Goal: Task Accomplishment & Management: Complete application form

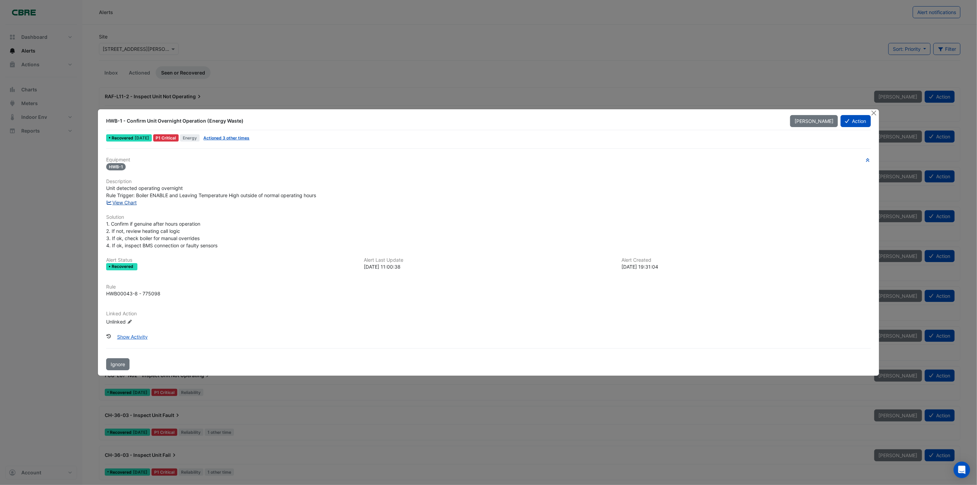
click at [117, 202] on link "View Chart" at bounding box center [121, 203] width 31 height 6
click at [851, 123] on button "Action" at bounding box center [856, 121] width 30 height 12
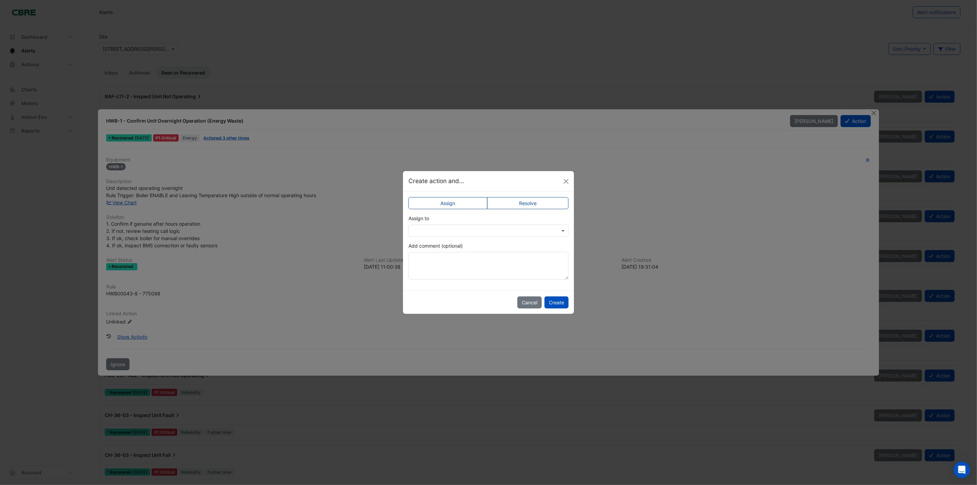
click at [435, 228] on input "text" at bounding box center [481, 230] width 139 height 7
click at [547, 253] on textarea "Add comment (optional)" at bounding box center [488, 265] width 160 height 27
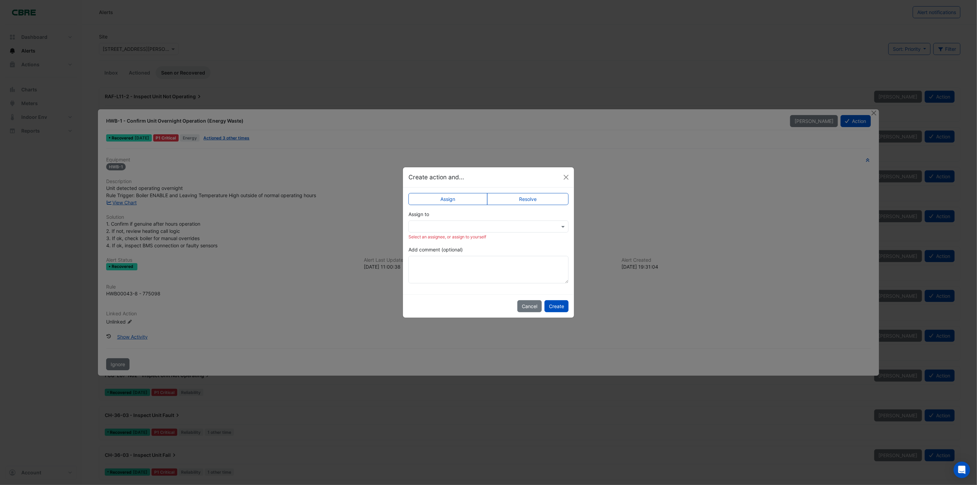
click at [511, 196] on label "Resolve" at bounding box center [528, 199] width 82 height 12
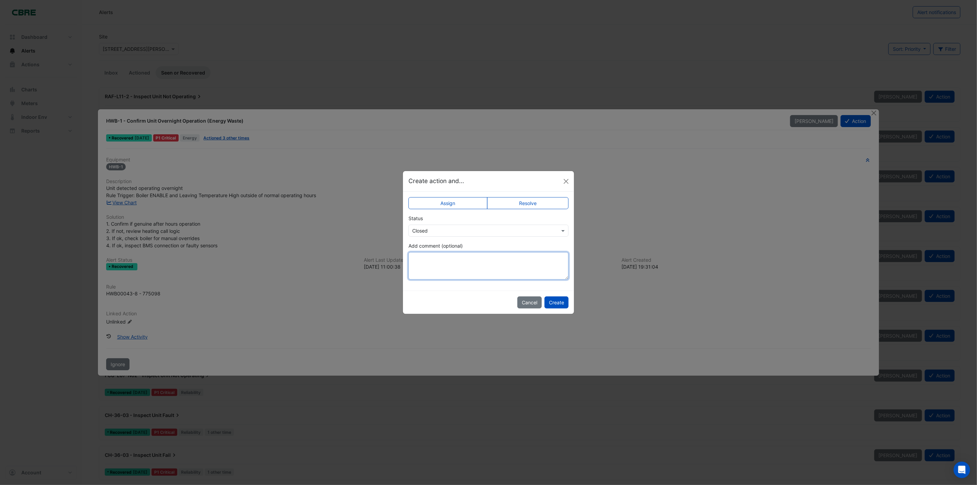
click at [443, 262] on textarea "Add comment (optional)" at bounding box center [488, 265] width 160 height 27
type textarea "**********"
click at [555, 298] on button "Create" at bounding box center [556, 302] width 24 height 12
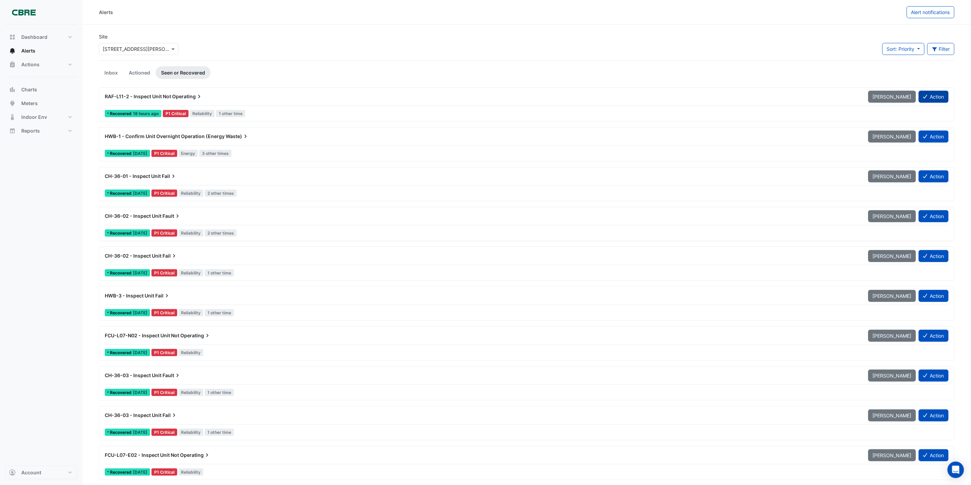
click at [923, 96] on icon at bounding box center [925, 96] width 4 height 5
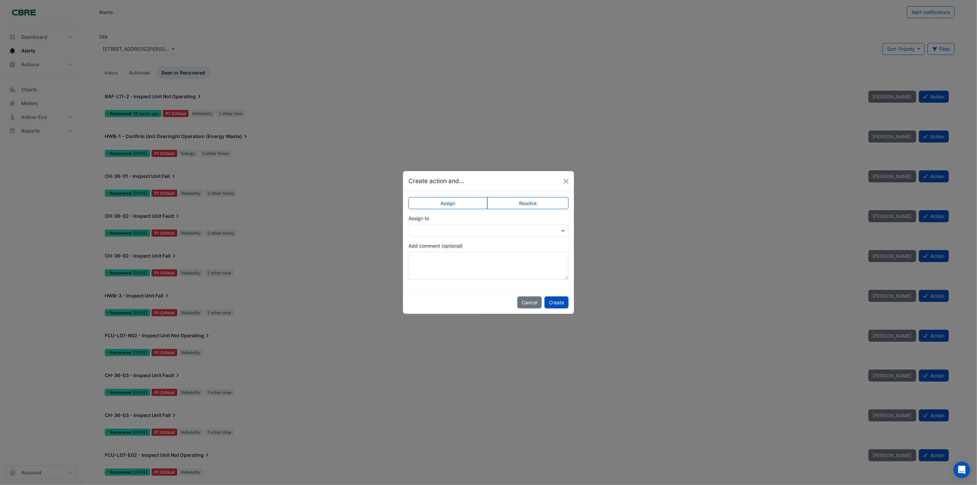
click at [504, 200] on label "Resolve" at bounding box center [528, 203] width 82 height 12
click at [551, 300] on button "Create" at bounding box center [556, 302] width 24 height 12
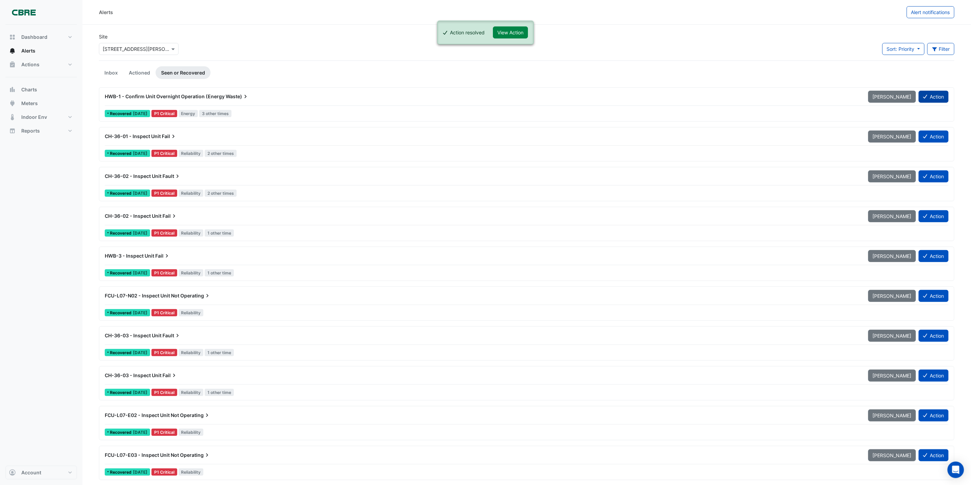
click at [943, 99] on button "Action" at bounding box center [934, 97] width 30 height 12
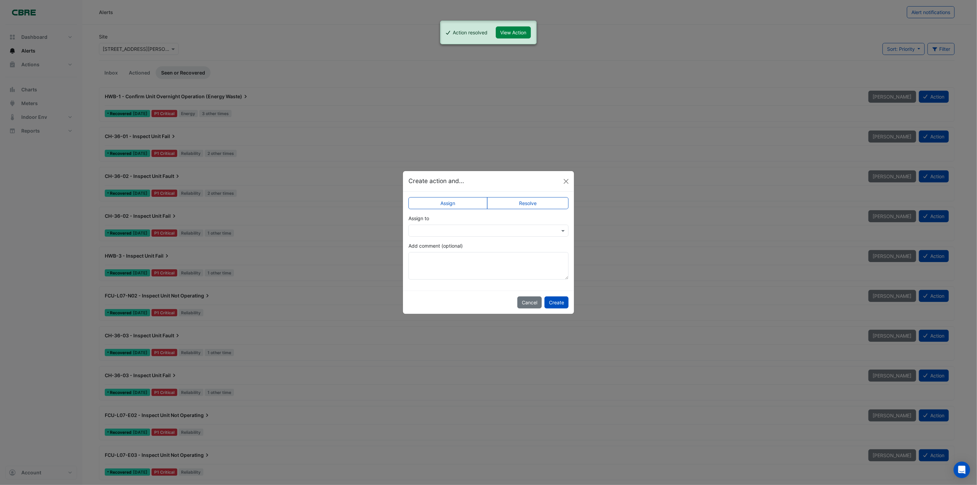
click at [542, 203] on label "Resolve" at bounding box center [528, 203] width 82 height 12
click at [560, 300] on button "Create" at bounding box center [556, 302] width 24 height 12
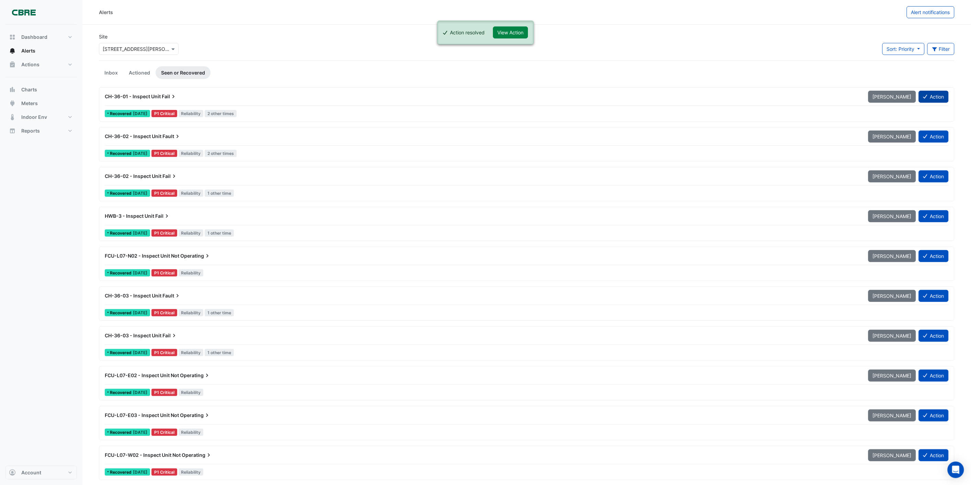
click at [935, 98] on button "Action" at bounding box center [934, 97] width 30 height 12
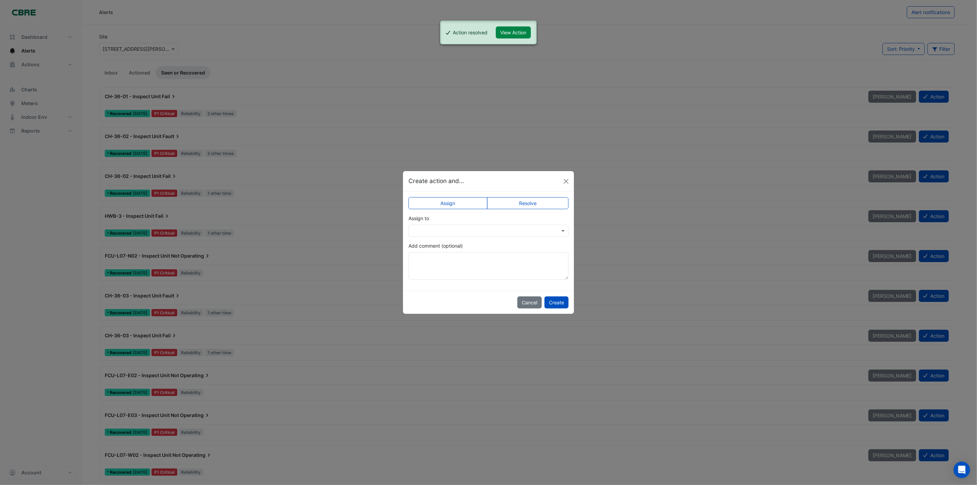
click at [522, 205] on label "Resolve" at bounding box center [528, 203] width 82 height 12
click at [543, 270] on textarea "Add comment (optional)" at bounding box center [488, 265] width 160 height 27
type textarea "**********"
click at [557, 300] on button "Create" at bounding box center [556, 302] width 24 height 12
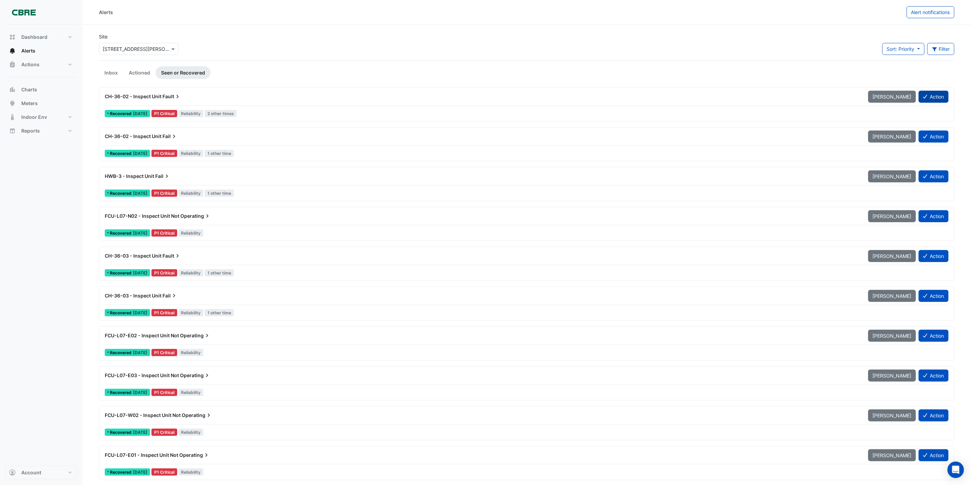
click at [934, 97] on button "Action" at bounding box center [934, 97] width 30 height 12
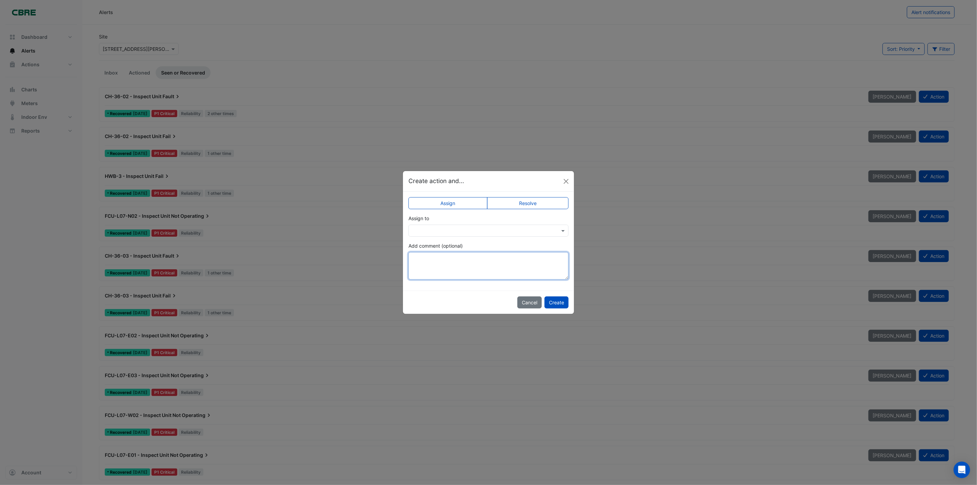
click at [517, 253] on textarea "Add comment (optional)" at bounding box center [488, 265] width 160 height 27
paste textarea "**********"
type textarea "**********"
click at [530, 201] on label "Resolve" at bounding box center [528, 203] width 82 height 12
click at [558, 302] on button "Create" at bounding box center [556, 302] width 24 height 12
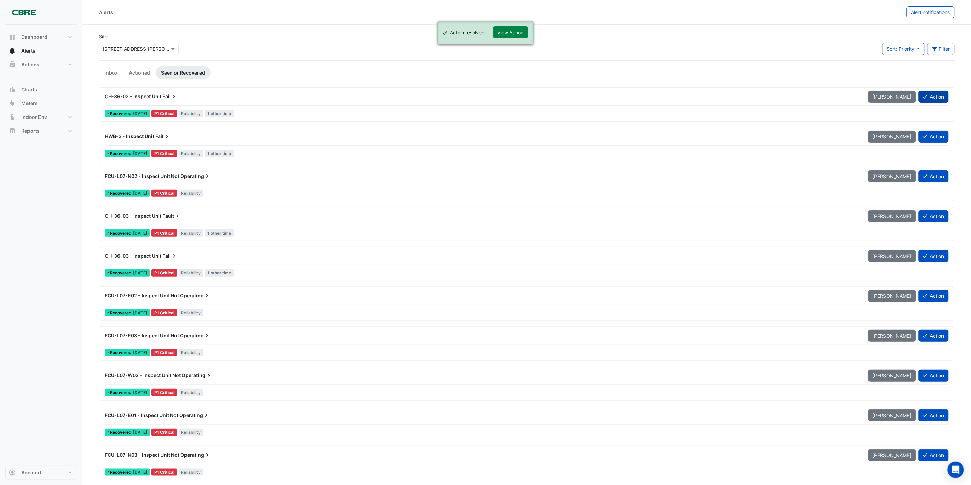
click at [928, 92] on button "Action" at bounding box center [934, 97] width 30 height 12
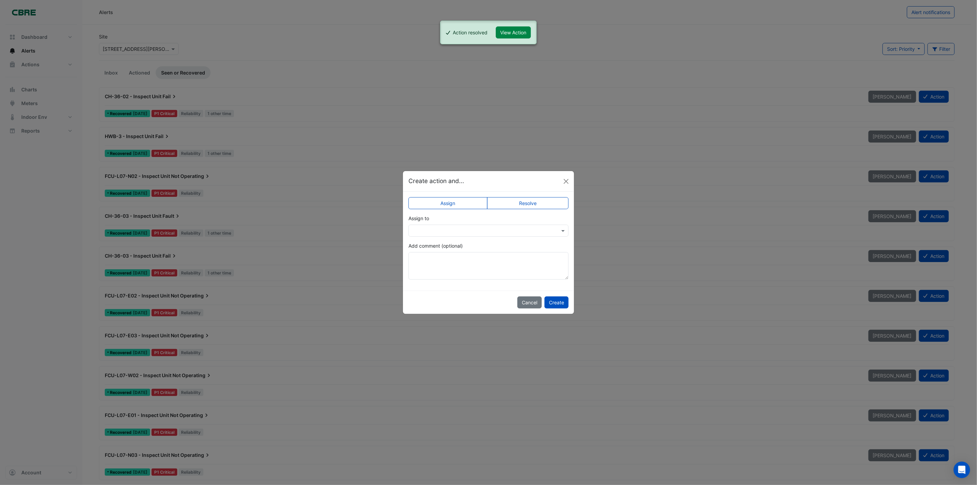
click at [532, 198] on label "Resolve" at bounding box center [528, 203] width 82 height 12
click at [527, 265] on textarea "Add comment (optional)" at bounding box center [488, 265] width 160 height 27
paste textarea "**********"
type textarea "**********"
click at [558, 301] on button "Create" at bounding box center [556, 302] width 24 height 12
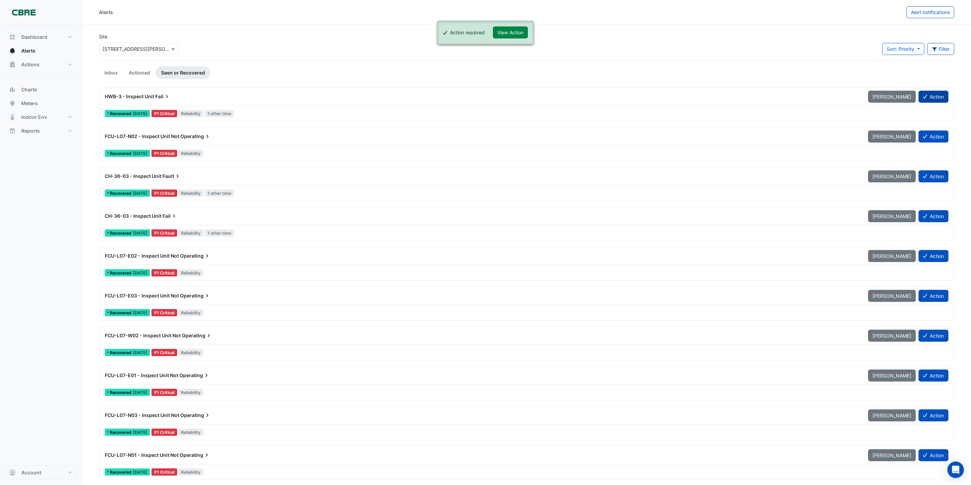
click at [923, 92] on button "Action" at bounding box center [934, 97] width 30 height 12
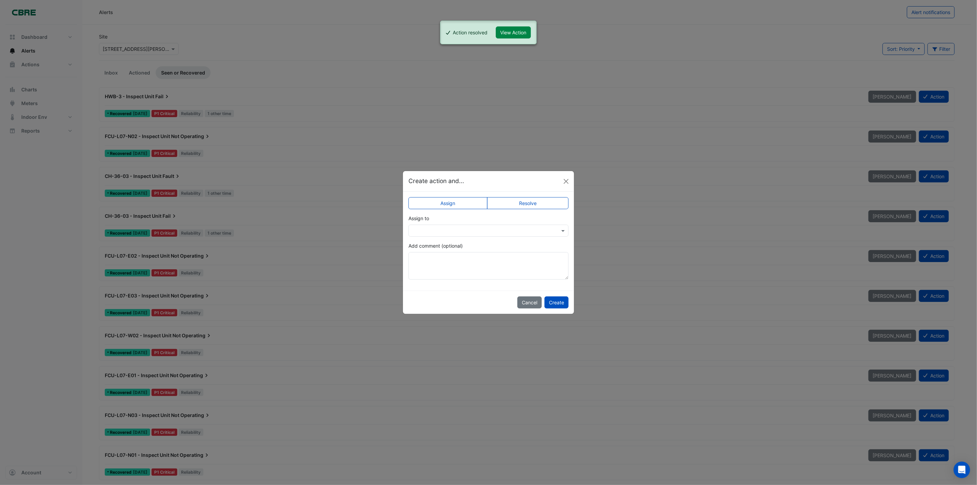
click at [530, 201] on label "Resolve" at bounding box center [528, 203] width 82 height 12
click at [508, 262] on textarea "Add comment (optional)" at bounding box center [488, 265] width 160 height 27
paste textarea "**********"
type textarea "**********"
click at [558, 303] on button "Create" at bounding box center [556, 302] width 24 height 12
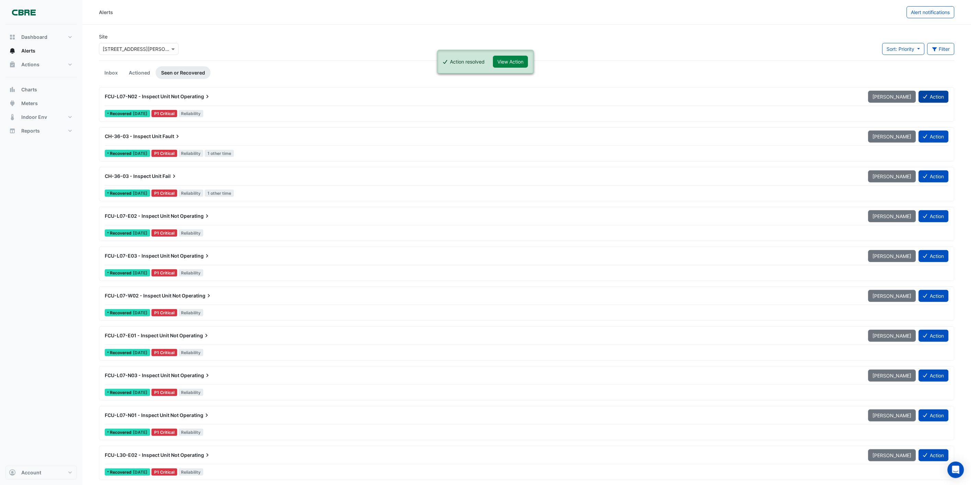
click at [930, 97] on button "Action" at bounding box center [934, 97] width 30 height 12
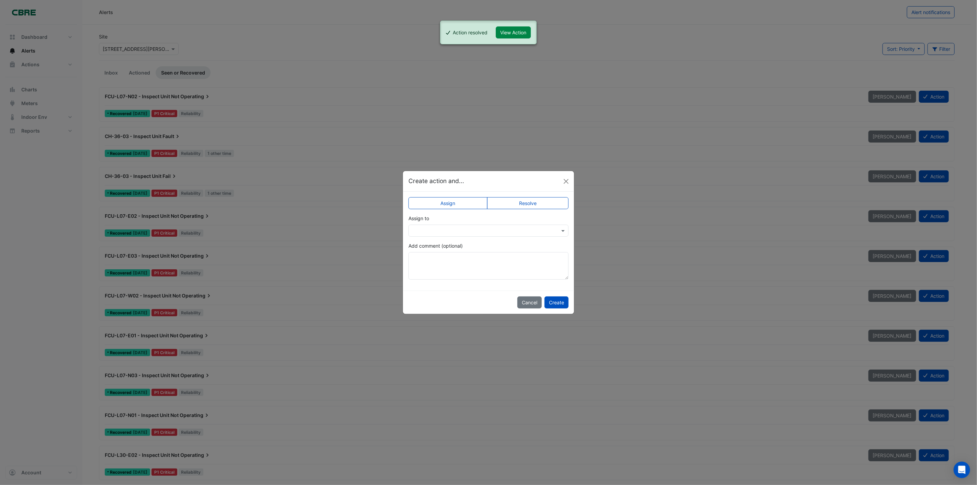
click at [521, 201] on label "Resolve" at bounding box center [528, 203] width 82 height 12
click at [510, 261] on textarea "Add comment (optional)" at bounding box center [488, 265] width 160 height 27
paste textarea "**********"
type textarea "**********"
click at [560, 299] on button "Create" at bounding box center [556, 302] width 24 height 12
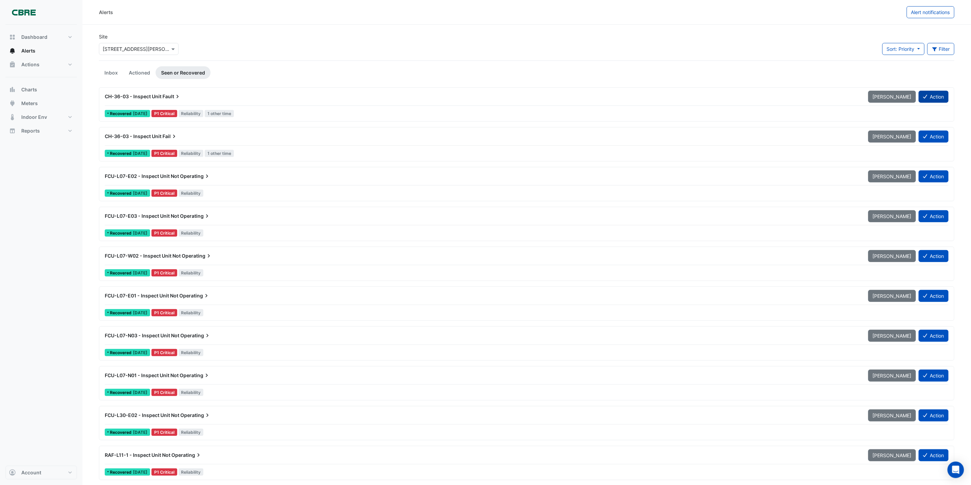
click at [937, 96] on button "Action" at bounding box center [934, 97] width 30 height 12
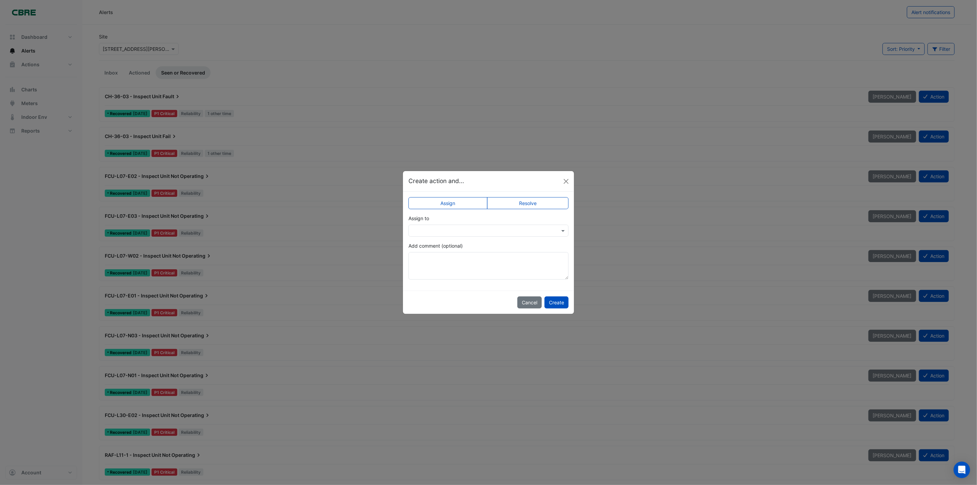
click at [519, 204] on label "Resolve" at bounding box center [528, 203] width 82 height 12
click at [499, 270] on textarea "Add comment (optional)" at bounding box center [488, 265] width 160 height 27
paste textarea "**********"
type textarea "**********"
click at [564, 297] on button "Create" at bounding box center [556, 302] width 24 height 12
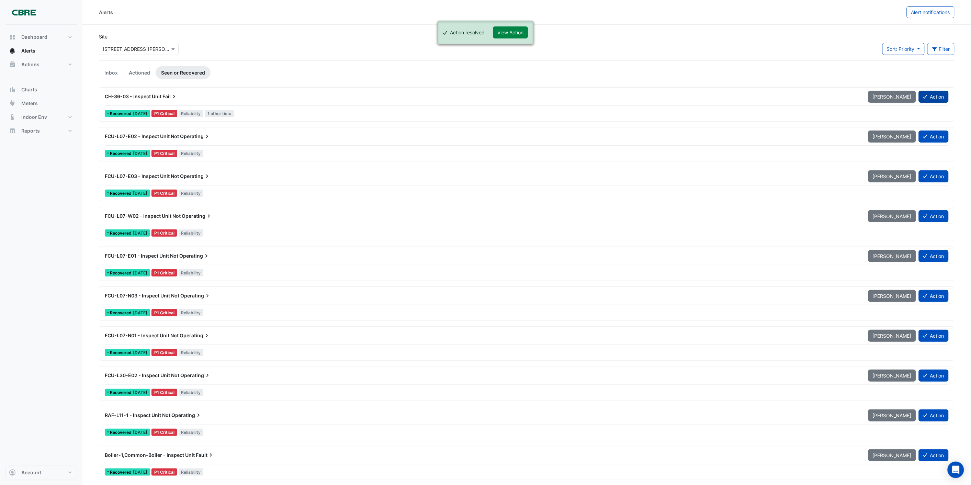
click at [939, 95] on button "Action" at bounding box center [934, 97] width 30 height 12
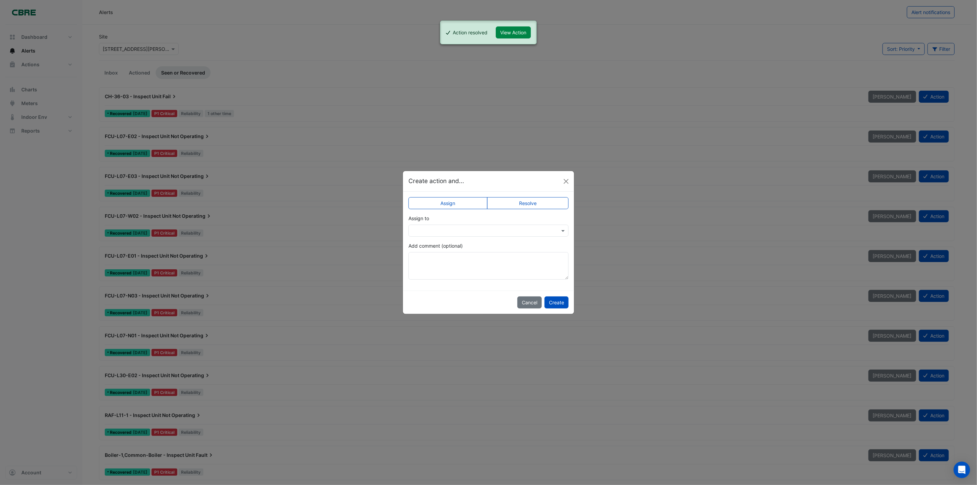
click at [524, 199] on label "Resolve" at bounding box center [528, 203] width 82 height 12
click at [514, 254] on textarea "Add comment (optional)" at bounding box center [488, 265] width 160 height 27
paste textarea "**********"
type textarea "**********"
click at [548, 301] on button "Create" at bounding box center [556, 302] width 24 height 12
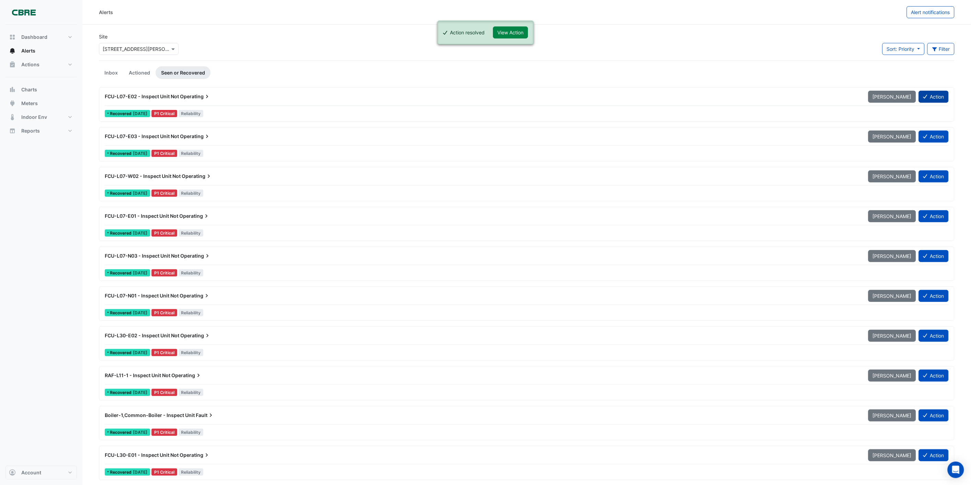
click at [931, 97] on button "Action" at bounding box center [934, 97] width 30 height 12
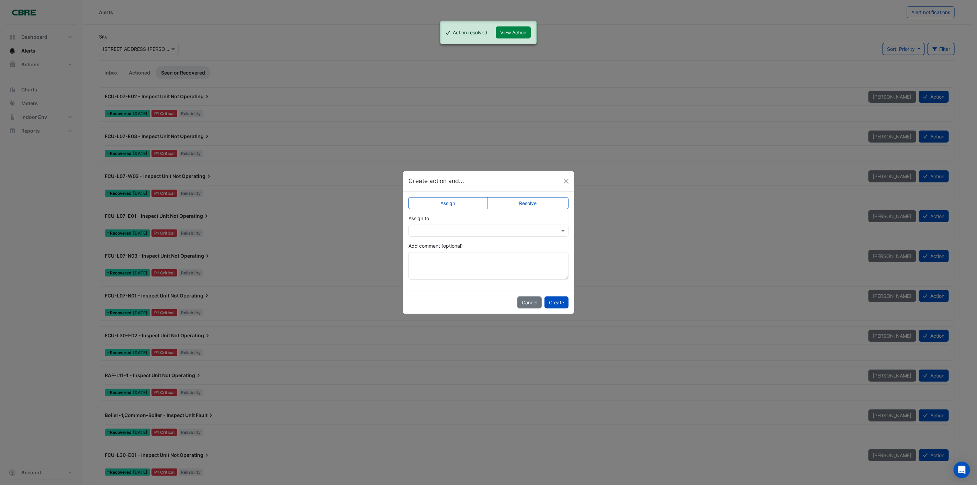
click at [449, 231] on input "text" at bounding box center [481, 230] width 139 height 7
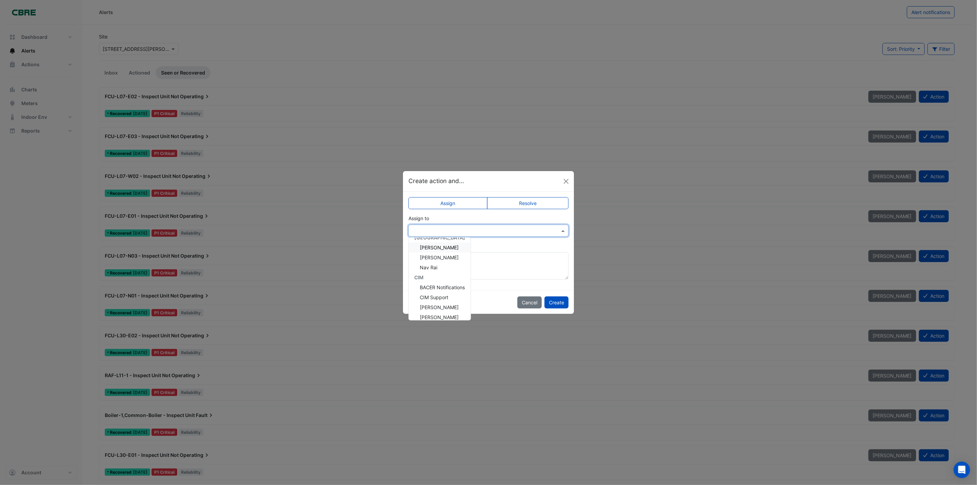
scroll to position [76, 0]
click at [435, 266] on span "[PERSON_NAME]" at bounding box center [439, 269] width 39 height 6
click at [448, 256] on textarea "Add comment (optional)" at bounding box center [488, 265] width 160 height 27
type textarea "**********"
click at [551, 300] on button "Create" at bounding box center [556, 302] width 24 height 12
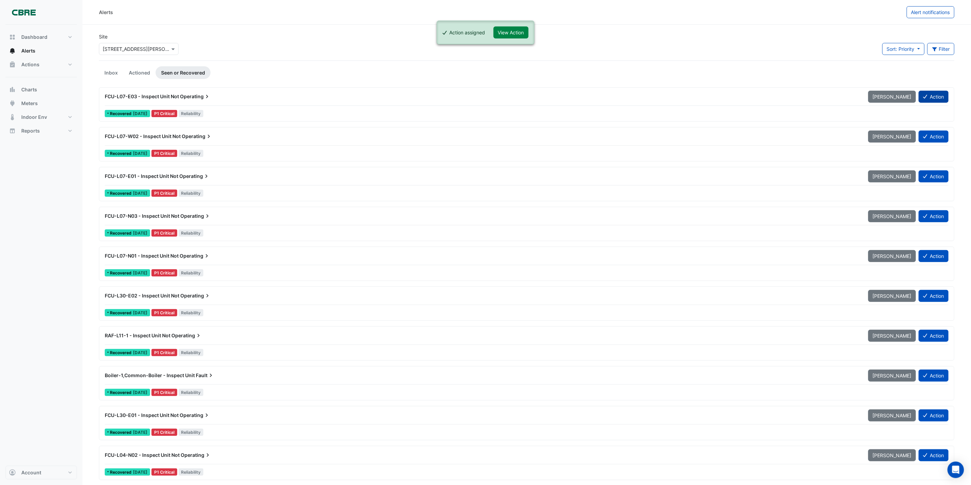
click at [936, 94] on button "Action" at bounding box center [934, 97] width 30 height 12
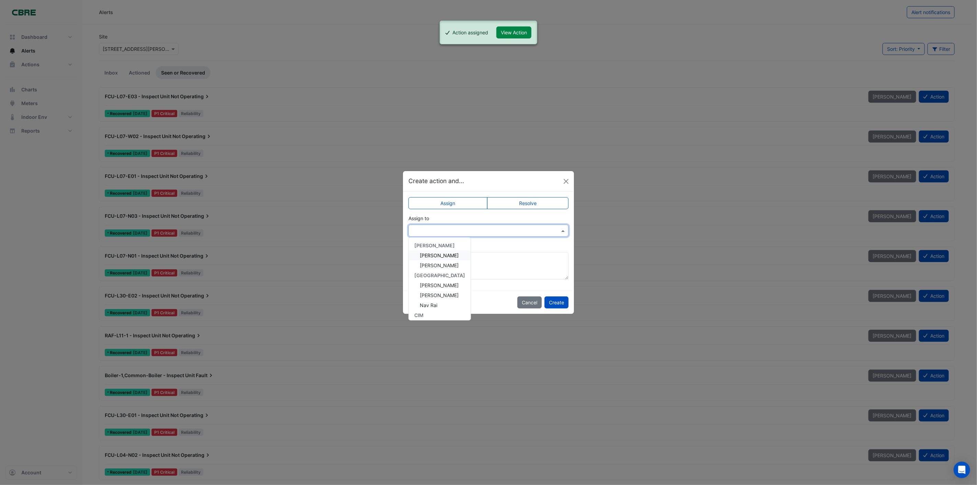
click at [452, 231] on input "text" at bounding box center [481, 230] width 139 height 7
click at [434, 268] on span "[PERSON_NAME]" at bounding box center [439, 269] width 39 height 6
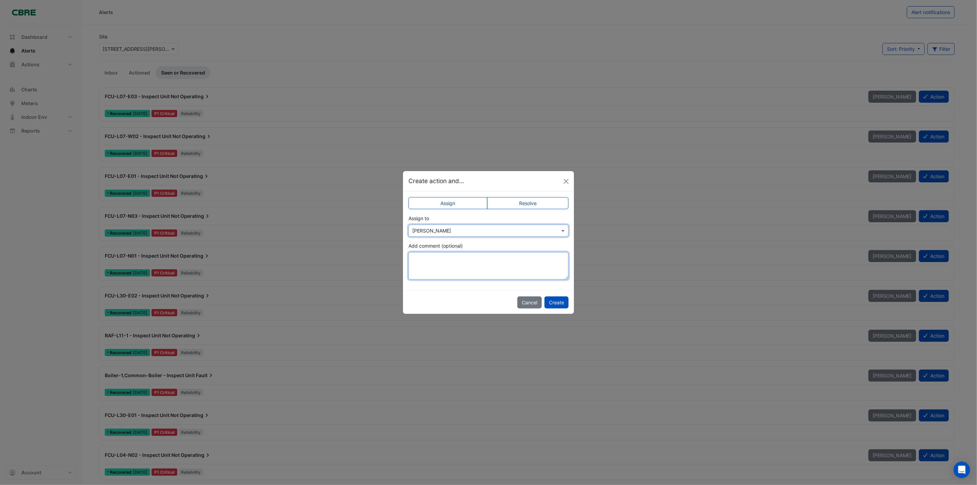
click at [439, 263] on textarea "Add comment (optional)" at bounding box center [488, 265] width 160 height 27
paste textarea "**********"
type textarea "**********"
click at [557, 301] on button "Create" at bounding box center [556, 302] width 24 height 12
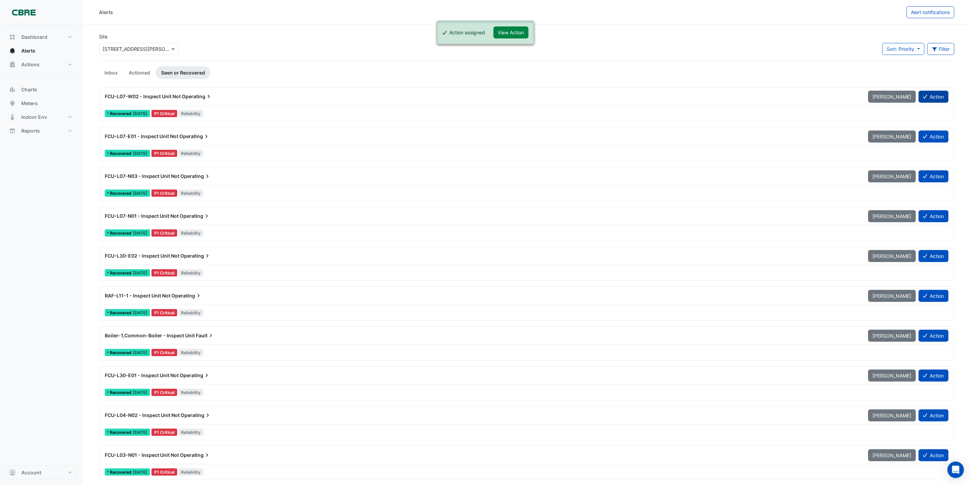
click at [926, 98] on icon at bounding box center [925, 96] width 4 height 5
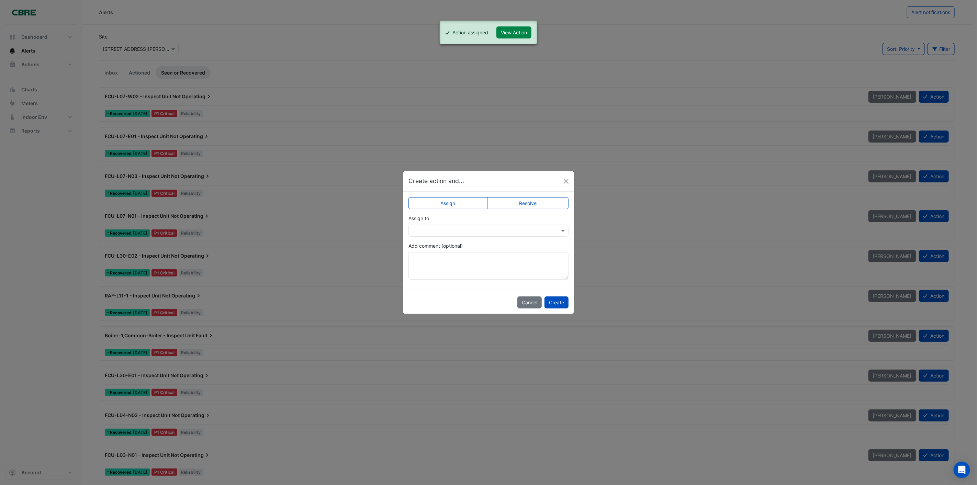
click at [499, 204] on label "Resolve" at bounding box center [528, 203] width 82 height 12
click at [440, 256] on textarea "Add comment (optional)" at bounding box center [488, 265] width 160 height 27
paste textarea "**********"
type textarea "**********"
click at [558, 298] on button "Create" at bounding box center [556, 302] width 24 height 12
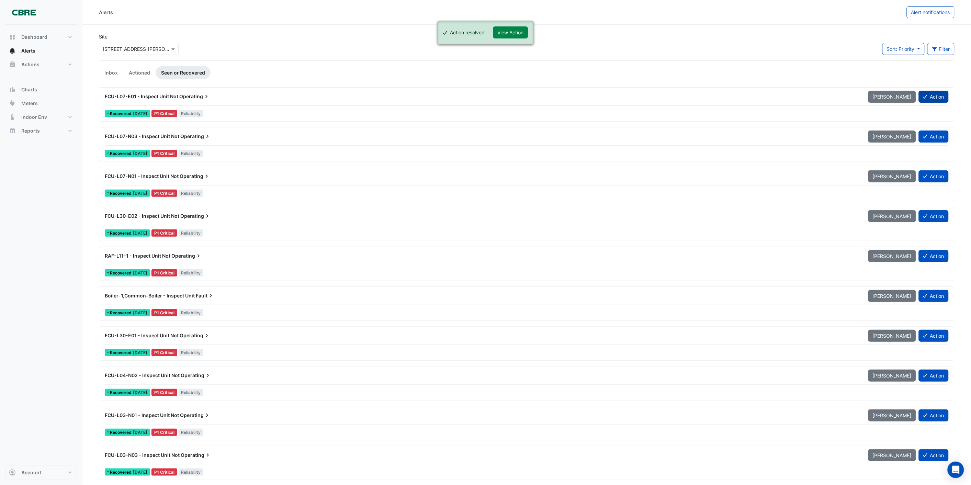
click at [928, 95] on button "Action" at bounding box center [934, 97] width 30 height 12
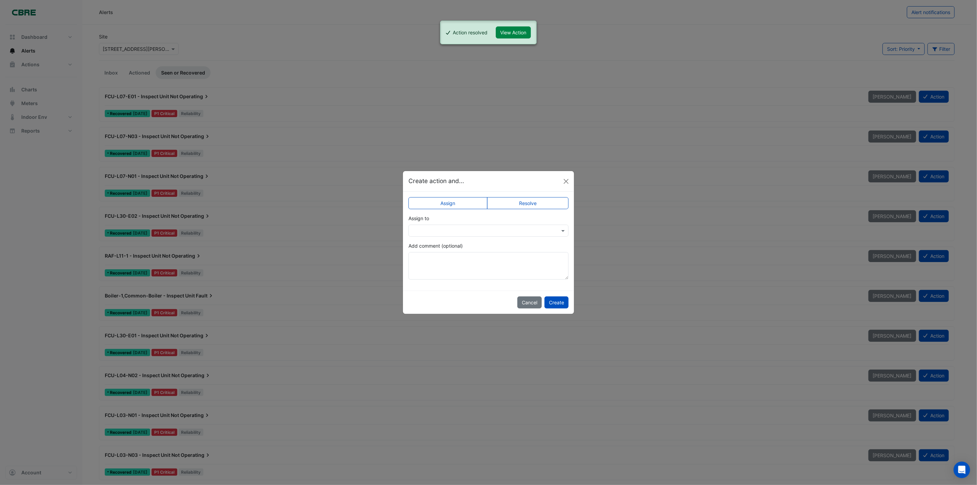
click at [521, 205] on label "Resolve" at bounding box center [528, 203] width 82 height 12
click at [480, 262] on textarea "Add comment (optional)" at bounding box center [488, 265] width 160 height 27
paste textarea "**********"
type textarea "**********"
click at [561, 301] on button "Create" at bounding box center [556, 302] width 24 height 12
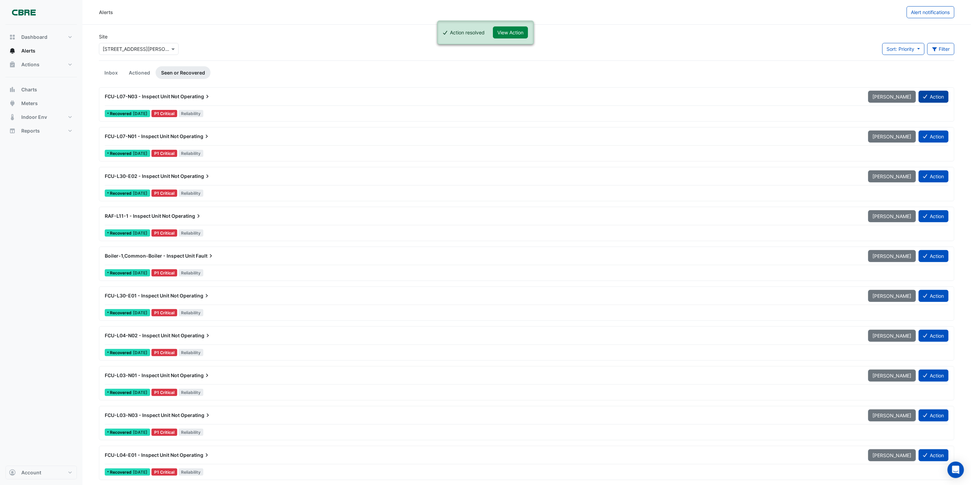
click at [931, 98] on button "Action" at bounding box center [934, 97] width 30 height 12
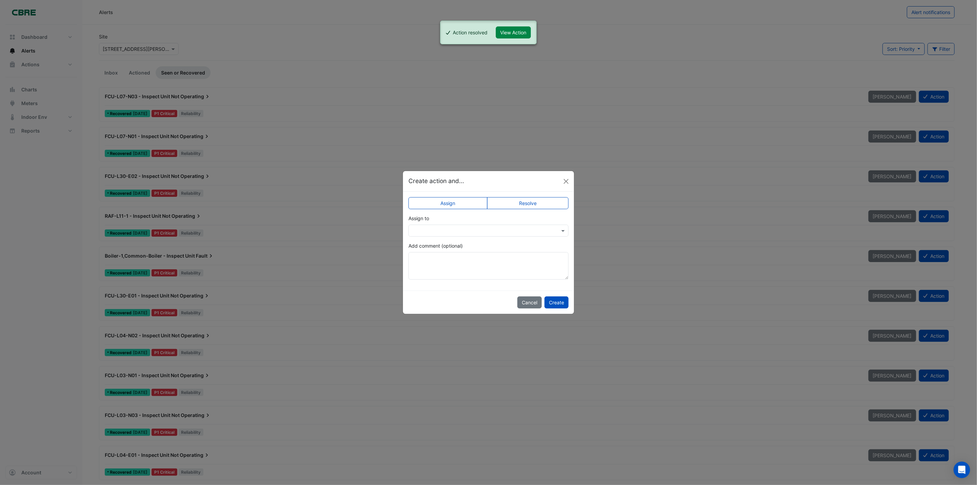
click at [524, 207] on label "Resolve" at bounding box center [528, 203] width 82 height 12
click at [499, 267] on textarea "Add comment (optional)" at bounding box center [488, 265] width 160 height 27
paste textarea "**********"
type textarea "**********"
click at [561, 300] on button "Create" at bounding box center [556, 302] width 24 height 12
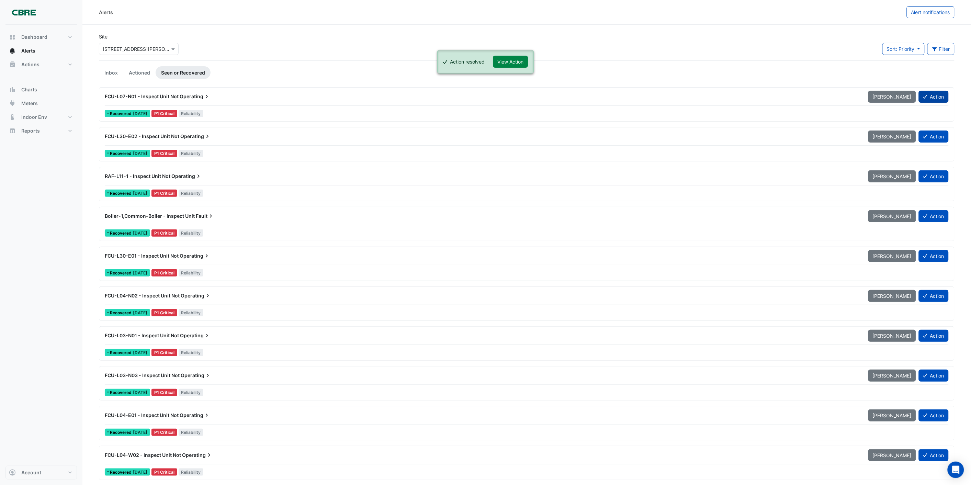
click at [938, 92] on button "Action" at bounding box center [934, 97] width 30 height 12
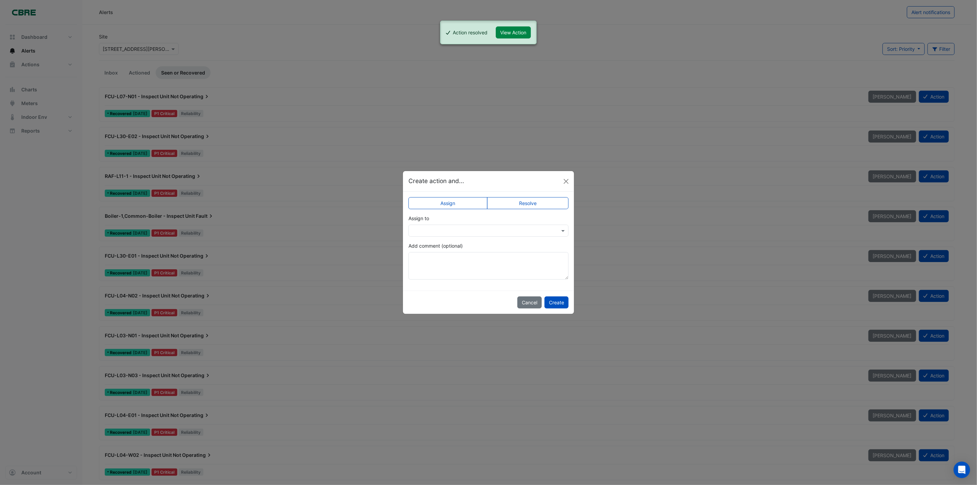
click at [520, 194] on div "Assign Resolve Assign to Add comment (optional)" at bounding box center [488, 241] width 171 height 99
click at [520, 199] on label "Resolve" at bounding box center [528, 203] width 82 height 12
click at [510, 267] on textarea "Add comment (optional)" at bounding box center [488, 265] width 160 height 27
paste textarea "**********"
type textarea "**********"
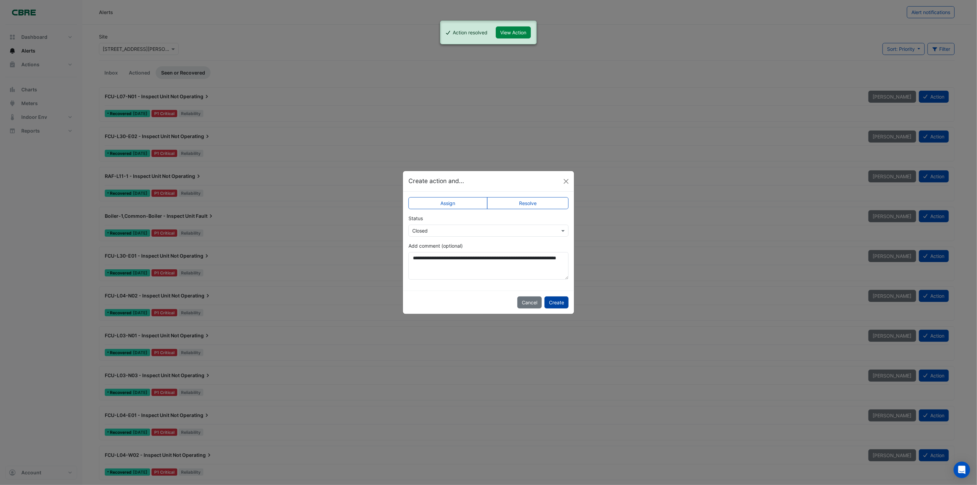
click at [558, 300] on button "Create" at bounding box center [556, 302] width 24 height 12
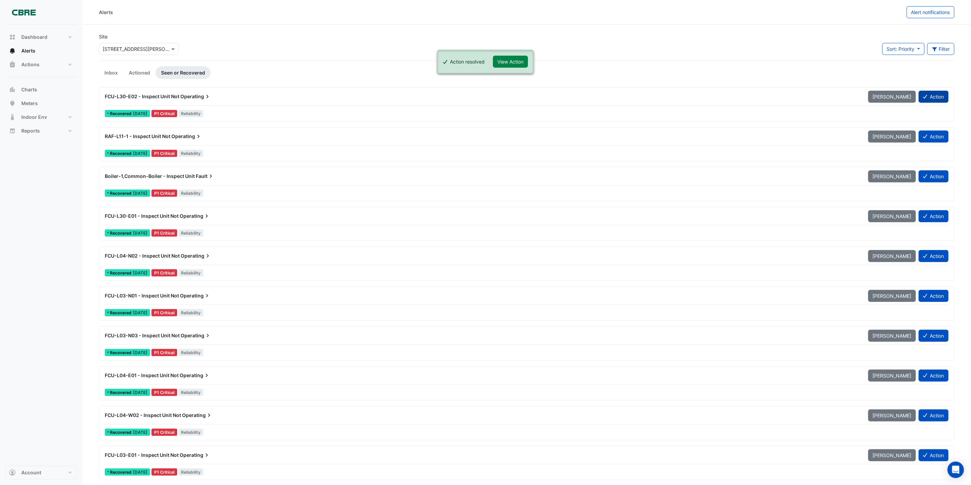
click at [931, 97] on button "Action" at bounding box center [934, 97] width 30 height 12
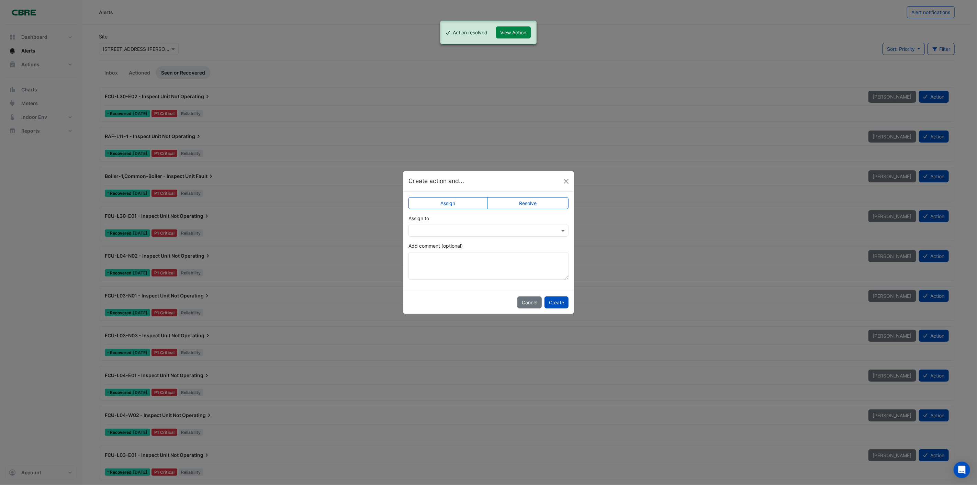
click at [544, 196] on div "Assign Resolve Assign to Add comment (optional)" at bounding box center [488, 241] width 171 height 99
click at [514, 205] on label "Resolve" at bounding box center [528, 203] width 82 height 12
click at [491, 266] on textarea "Add comment (optional)" at bounding box center [488, 265] width 160 height 27
paste textarea "**********"
type textarea "**********"
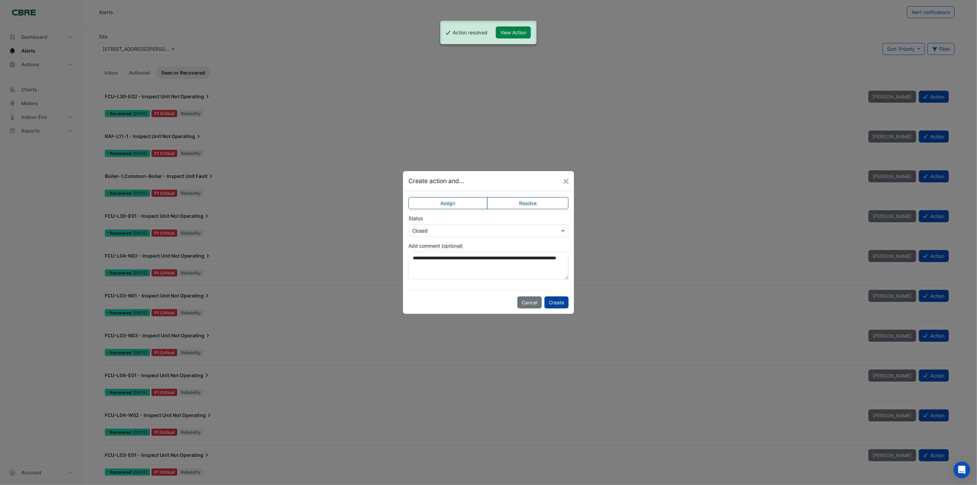
click at [553, 300] on button "Create" at bounding box center [556, 302] width 24 height 12
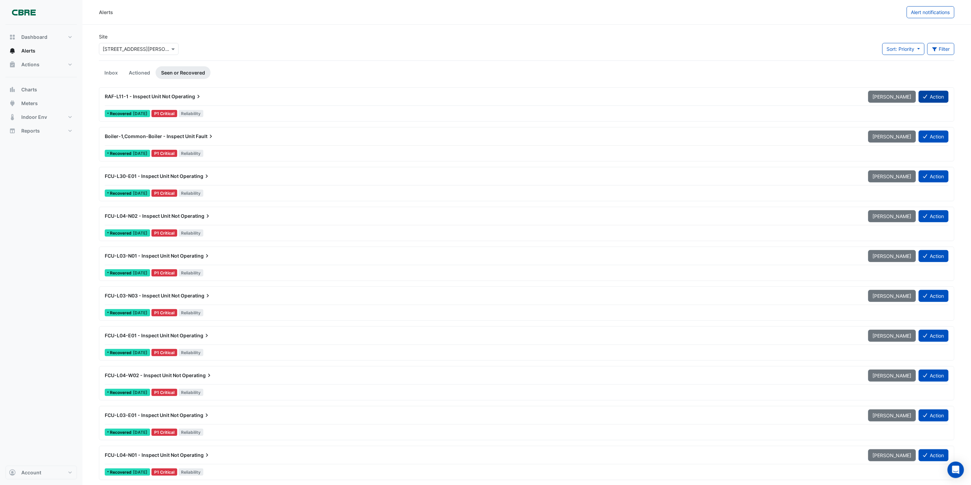
click at [924, 96] on icon at bounding box center [925, 96] width 4 height 5
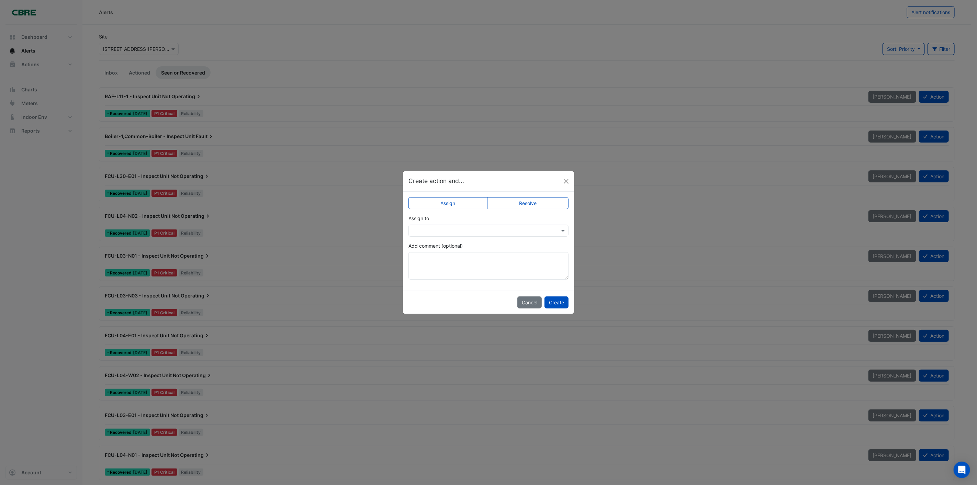
click at [428, 229] on input "text" at bounding box center [481, 230] width 139 height 7
click at [447, 201] on label "Assign" at bounding box center [447, 203] width 79 height 12
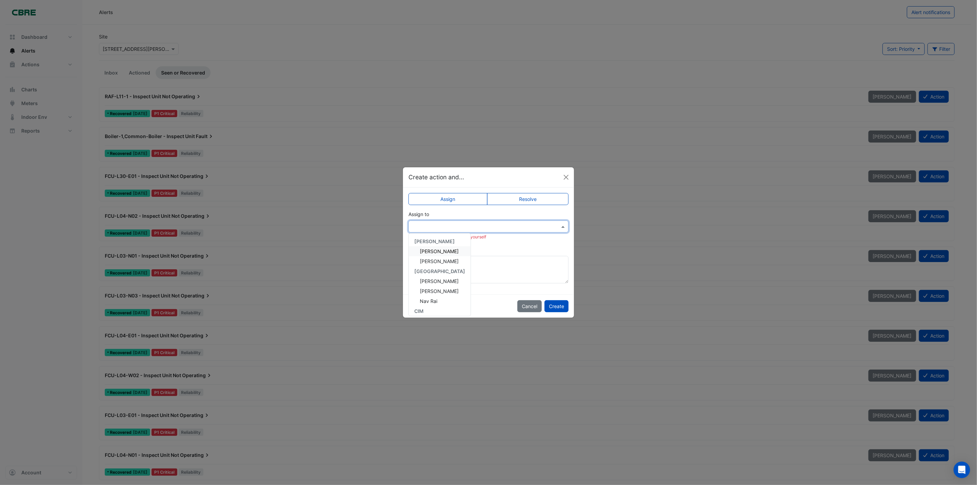
click at [442, 228] on input "text" at bounding box center [481, 226] width 139 height 7
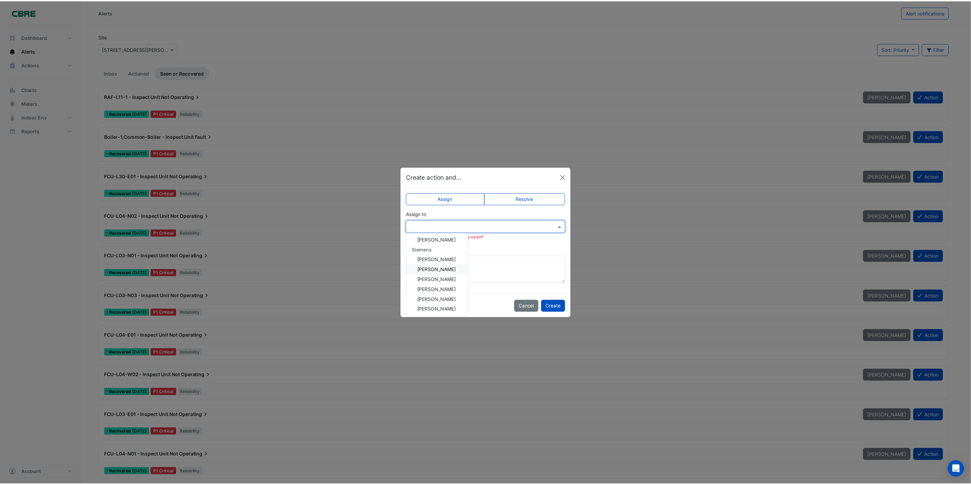
scroll to position [172, 0]
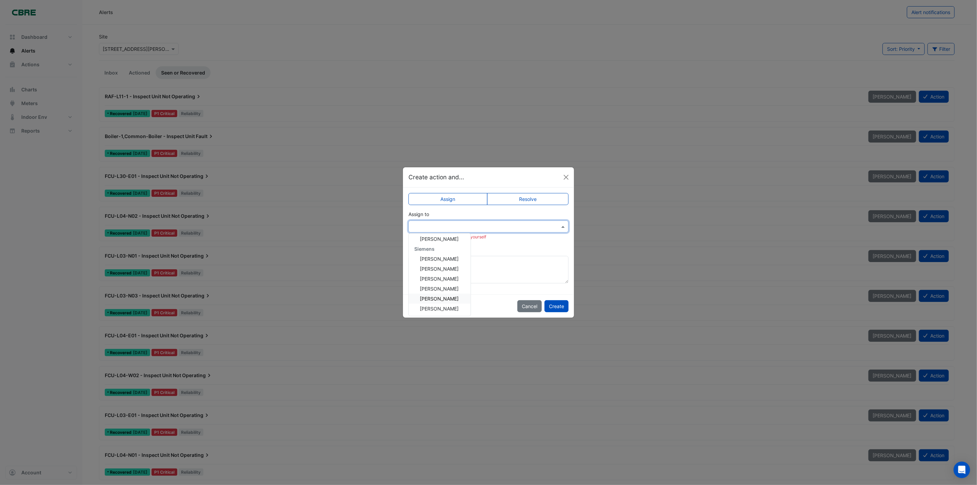
click at [440, 299] on span "[PERSON_NAME]" at bounding box center [439, 299] width 39 height 6
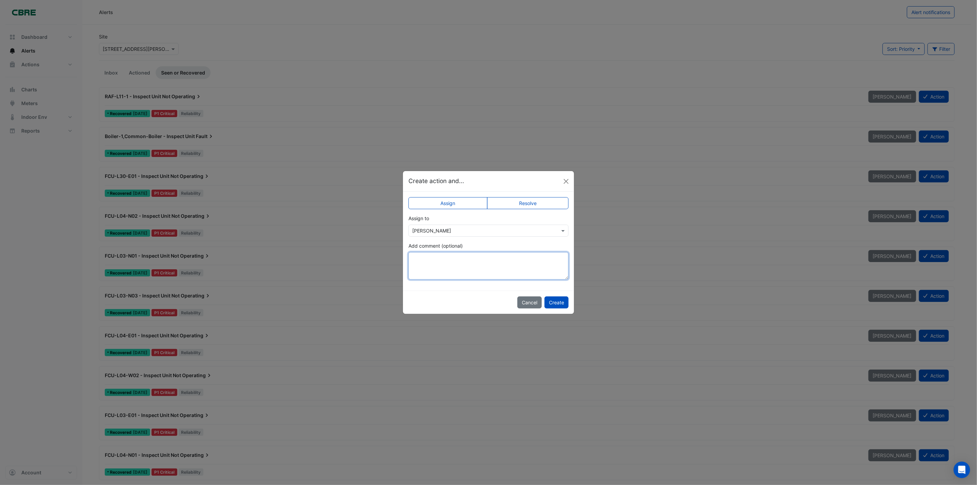
click at [431, 255] on textarea "Add comment (optional)" at bounding box center [488, 265] width 160 height 27
type textarea "**********"
click at [524, 303] on button "Cancel" at bounding box center [529, 302] width 24 height 12
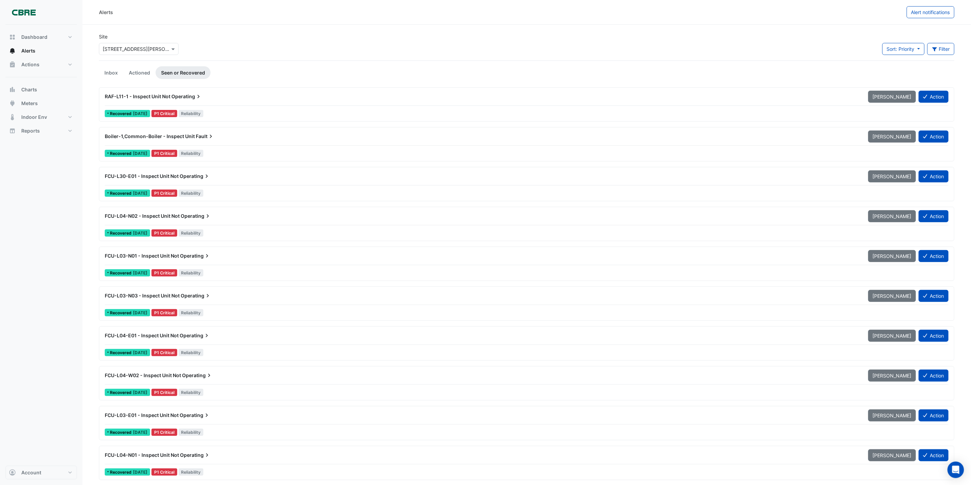
click at [193, 94] on span "Operating" at bounding box center [186, 96] width 31 height 7
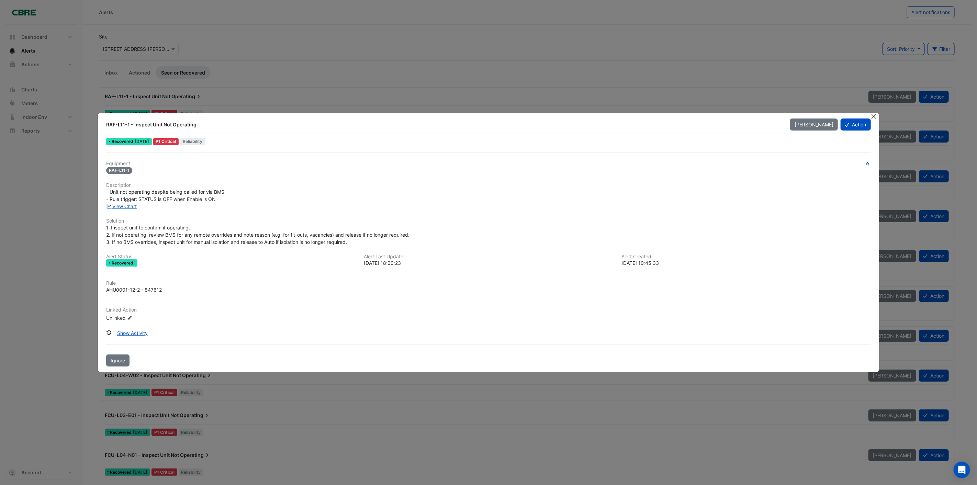
click at [873, 118] on button "Close" at bounding box center [874, 116] width 7 height 7
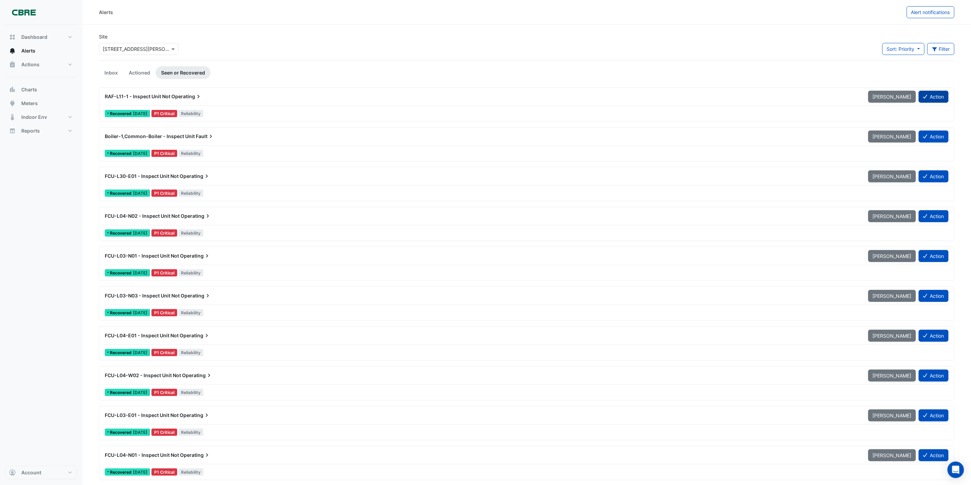
click at [934, 94] on button "Action" at bounding box center [934, 97] width 30 height 12
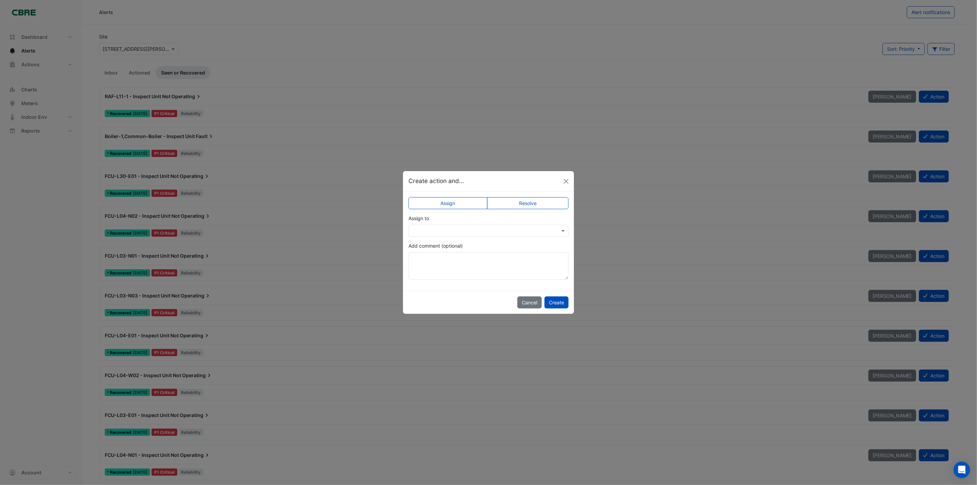
click at [509, 203] on label "Resolve" at bounding box center [528, 203] width 82 height 12
click at [488, 259] on textarea "Add comment (optional)" at bounding box center [488, 265] width 160 height 27
type textarea "**********"
click at [555, 296] on button "Create" at bounding box center [556, 302] width 24 height 12
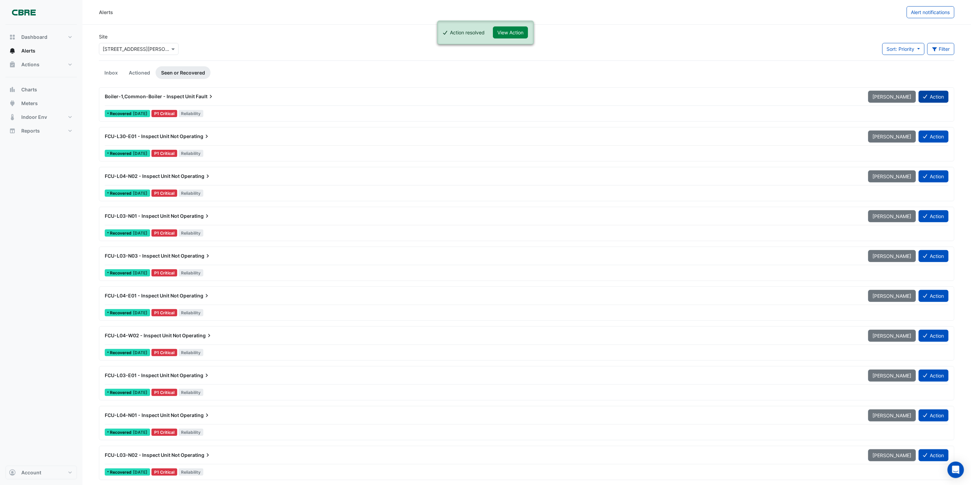
click at [923, 98] on icon at bounding box center [925, 96] width 4 height 5
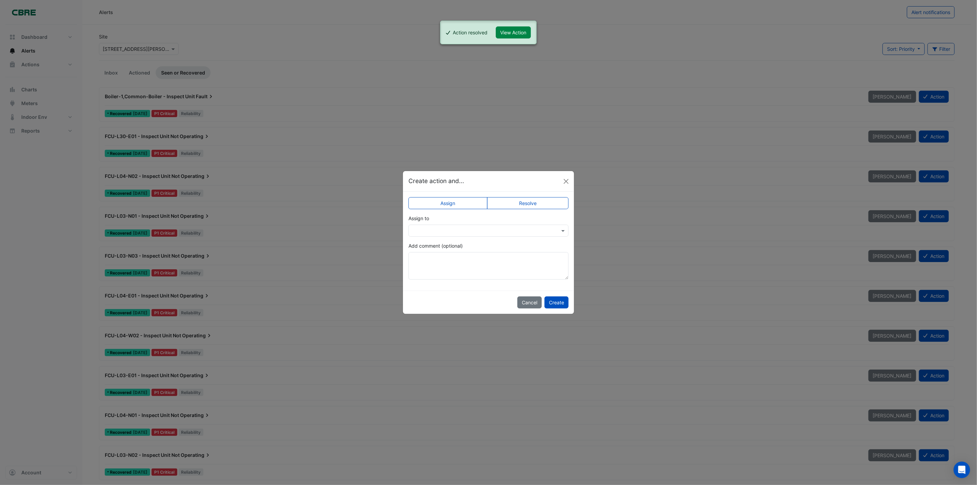
click at [524, 199] on label "Resolve" at bounding box center [528, 203] width 82 height 12
click at [507, 260] on textarea "Add comment (optional)" at bounding box center [488, 265] width 160 height 27
type textarea "**********"
click at [562, 303] on button "Create" at bounding box center [556, 302] width 24 height 12
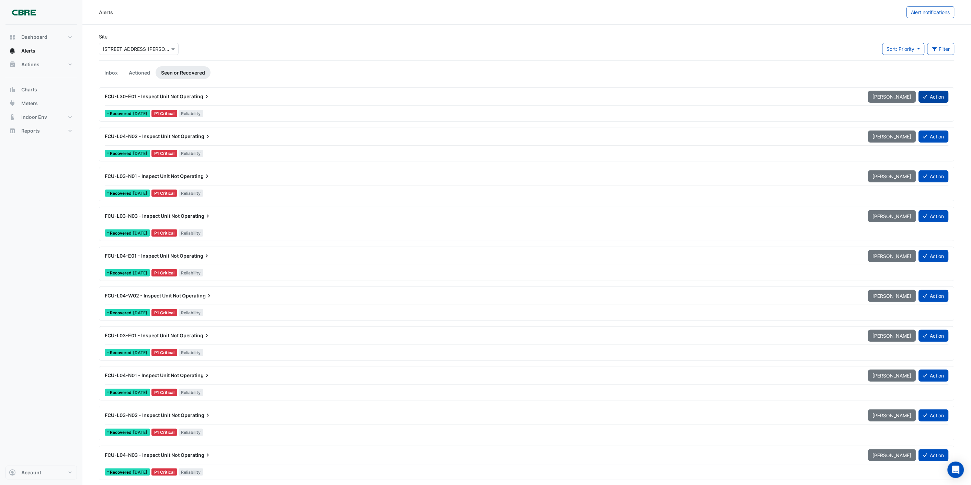
click at [935, 94] on button "Action" at bounding box center [934, 97] width 30 height 12
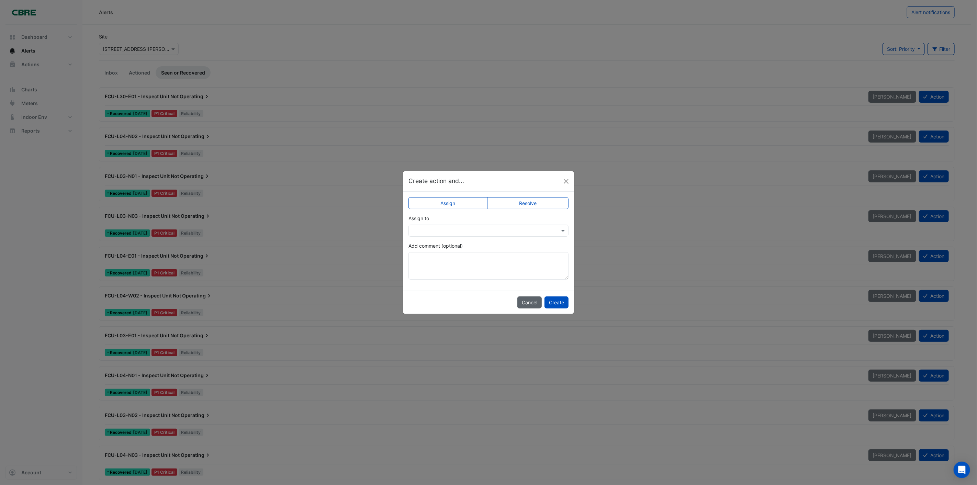
click at [521, 302] on button "Cancel" at bounding box center [529, 302] width 24 height 12
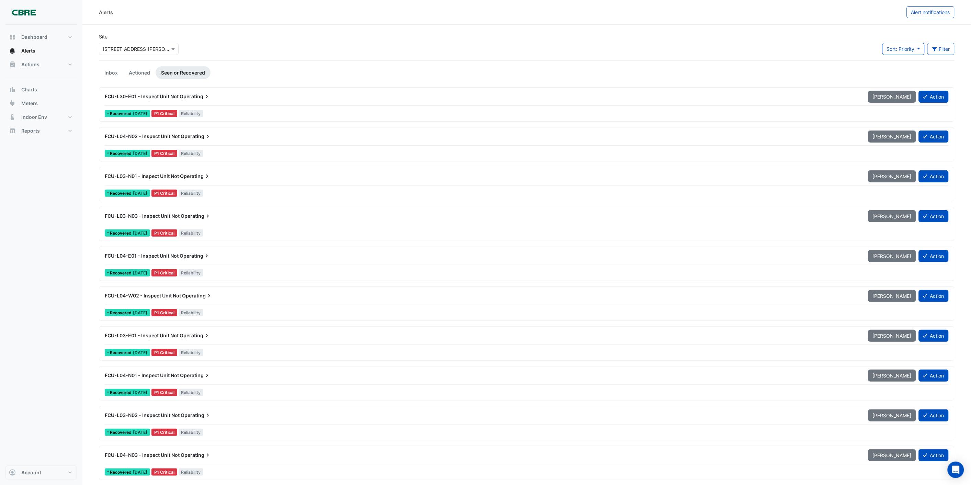
click at [155, 99] on span "FCU-L30-E01 - Inspect Unit Not" at bounding box center [142, 96] width 74 height 6
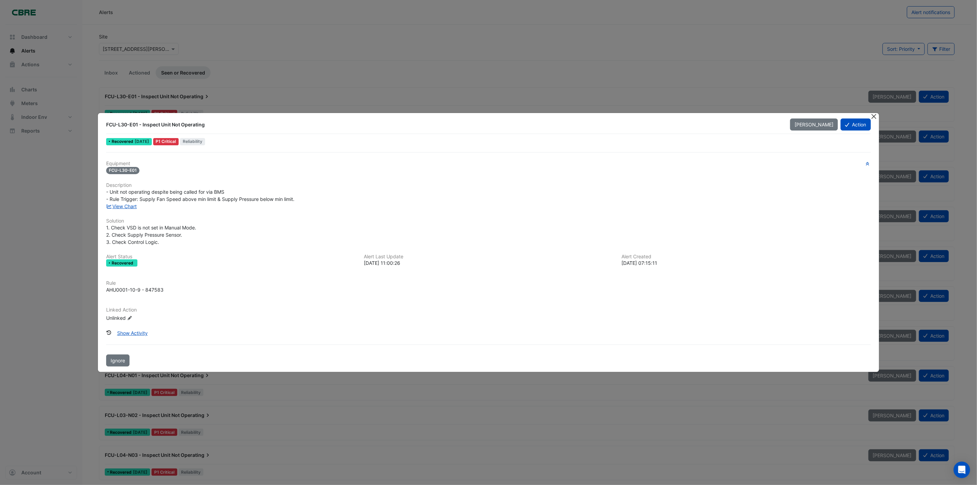
click at [874, 117] on button "Close" at bounding box center [874, 116] width 7 height 7
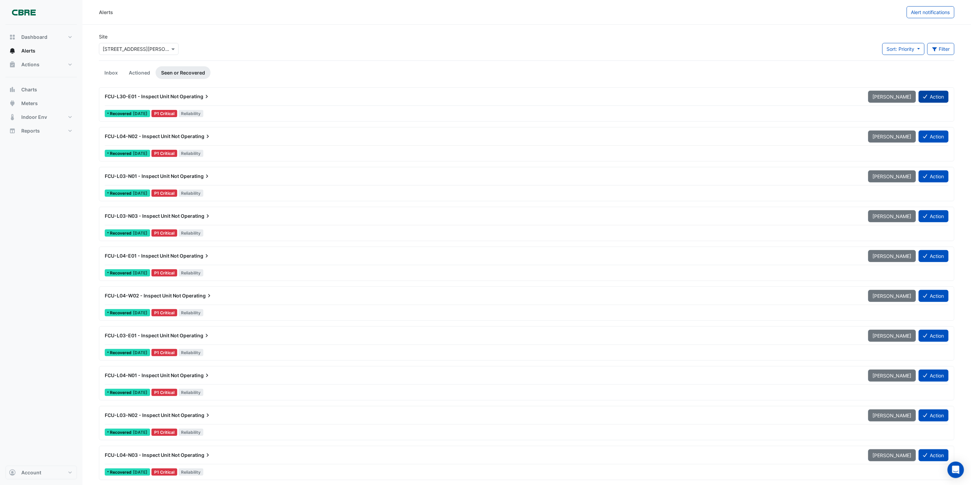
click at [939, 96] on button "Action" at bounding box center [934, 97] width 30 height 12
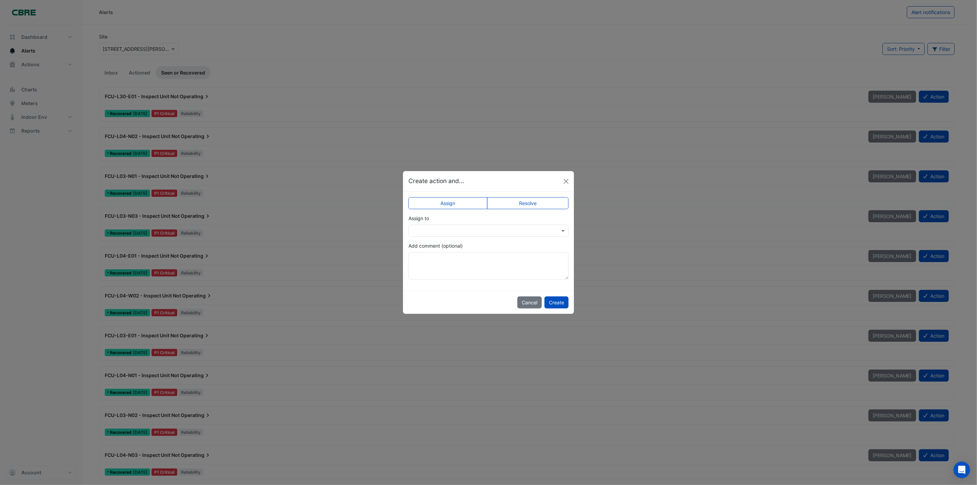
click at [473, 233] on input "text" at bounding box center [481, 230] width 139 height 7
click at [509, 199] on label "Resolve" at bounding box center [528, 203] width 82 height 12
click at [504, 259] on textarea "Add comment (optional)" at bounding box center [488, 265] width 160 height 27
type textarea "**********"
click at [562, 300] on button "Create" at bounding box center [556, 302] width 24 height 12
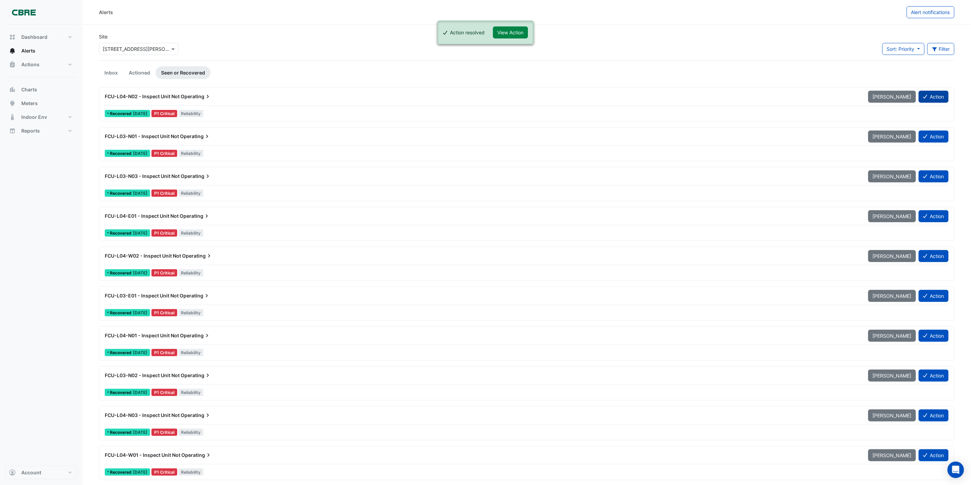
click at [930, 97] on button "Action" at bounding box center [934, 97] width 30 height 12
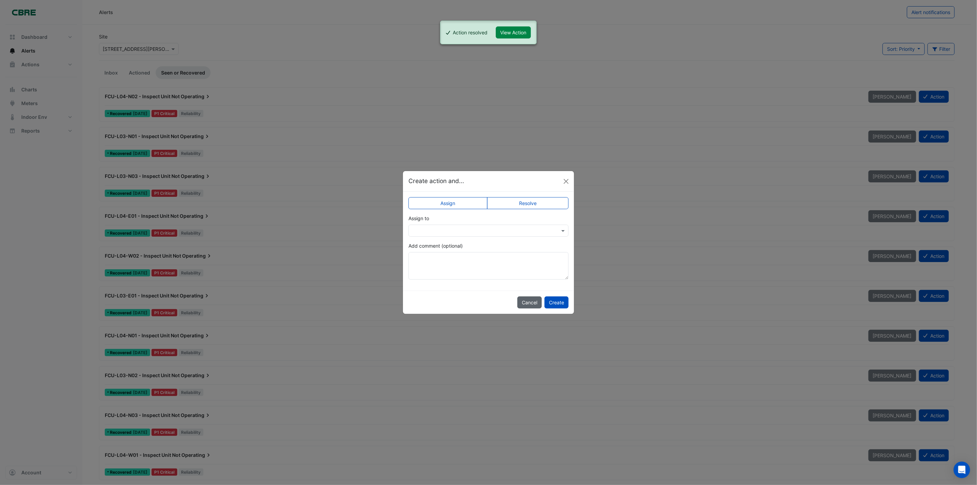
click at [523, 303] on button "Cancel" at bounding box center [529, 302] width 24 height 12
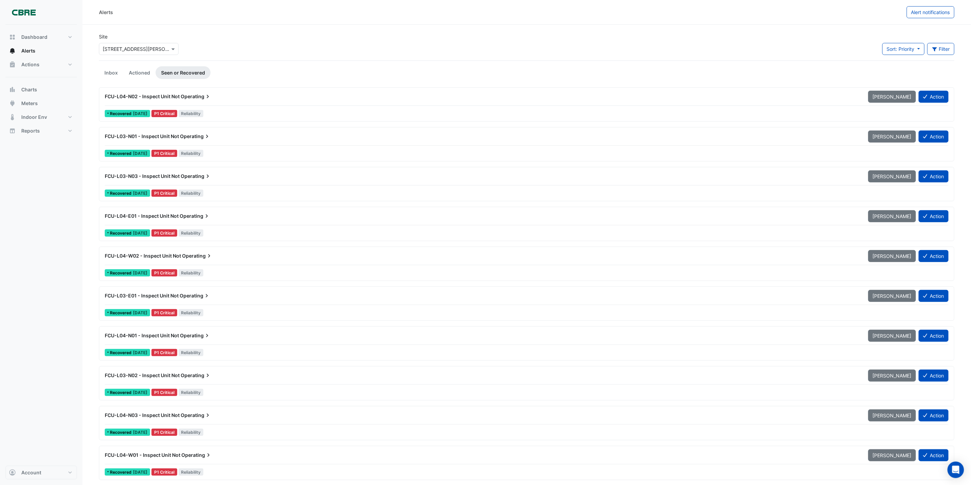
click at [177, 96] on span "FCU-L04-N02 - Inspect Unit Not" at bounding box center [142, 96] width 75 height 6
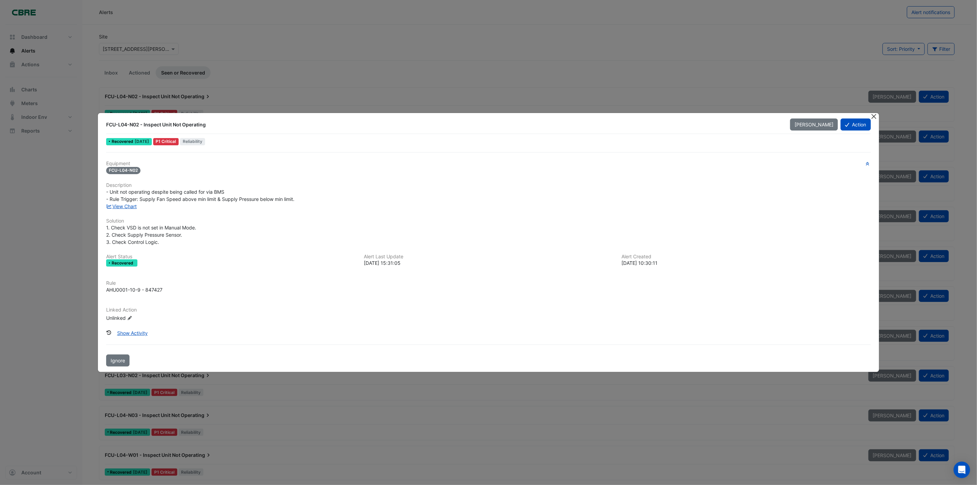
click at [873, 116] on button "Close" at bounding box center [874, 116] width 7 height 7
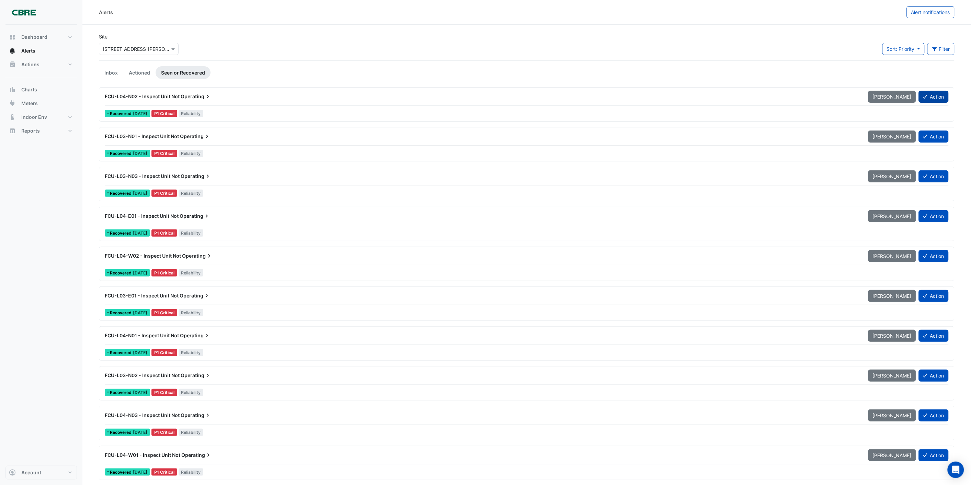
click at [935, 96] on button "Action" at bounding box center [934, 97] width 30 height 12
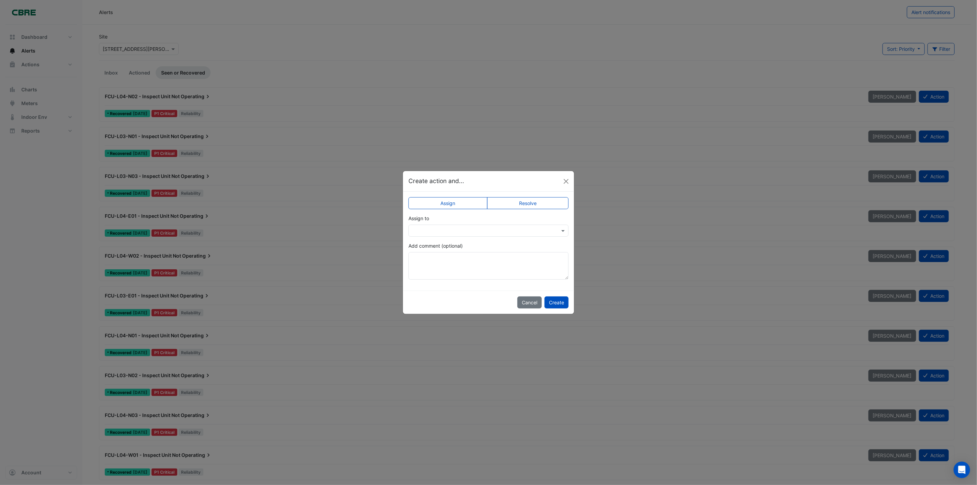
click at [528, 200] on label "Resolve" at bounding box center [528, 203] width 82 height 12
click at [558, 300] on button "Create" at bounding box center [556, 302] width 24 height 12
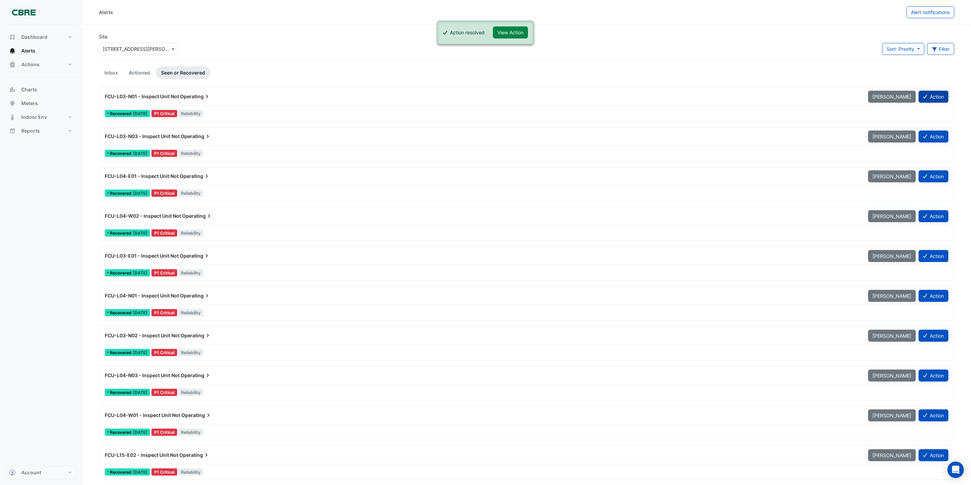
click at [937, 94] on button "Action" at bounding box center [934, 97] width 30 height 12
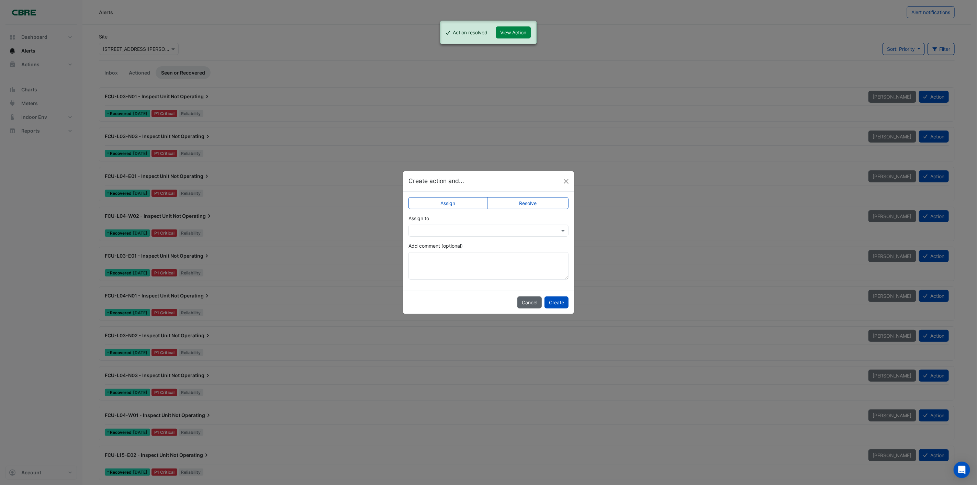
click at [523, 300] on button "Cancel" at bounding box center [529, 302] width 24 height 12
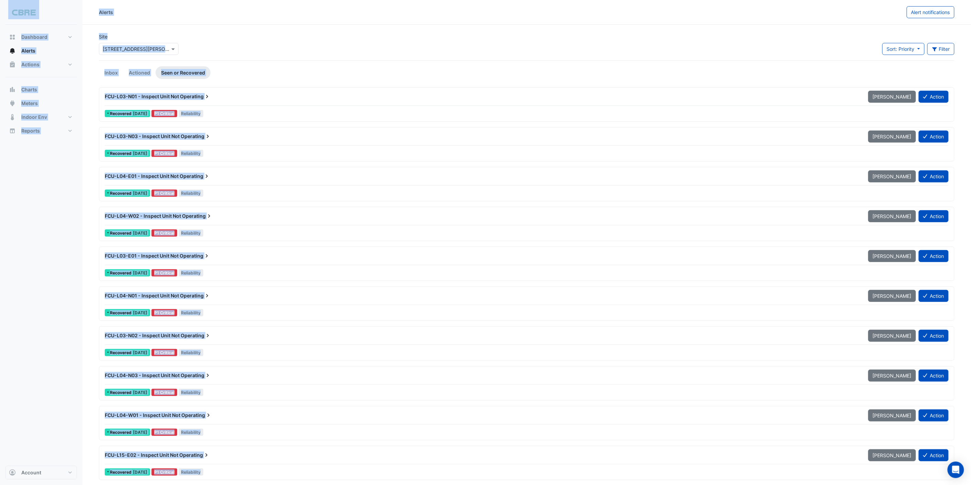
click at [270, 78] on ul "Inbox Actioned Seen or Recovered" at bounding box center [527, 72] width 856 height 13
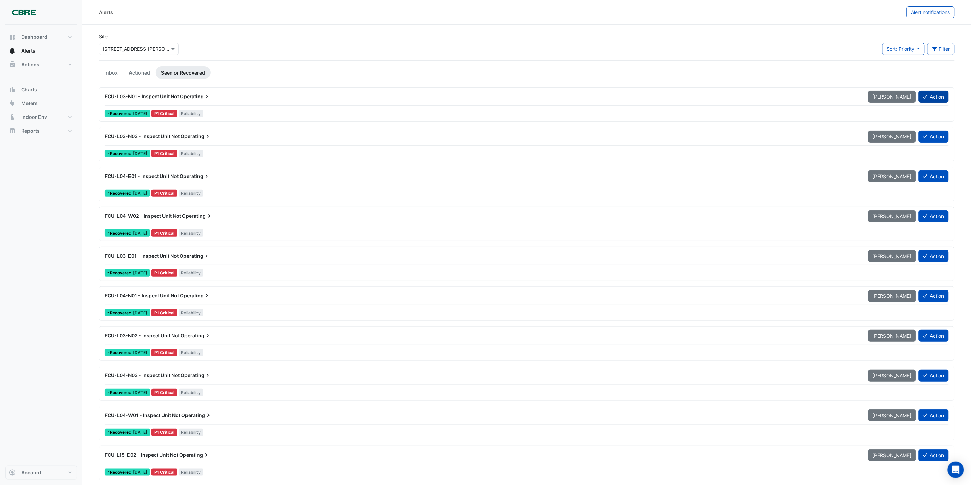
click at [931, 97] on button "Action" at bounding box center [934, 97] width 30 height 12
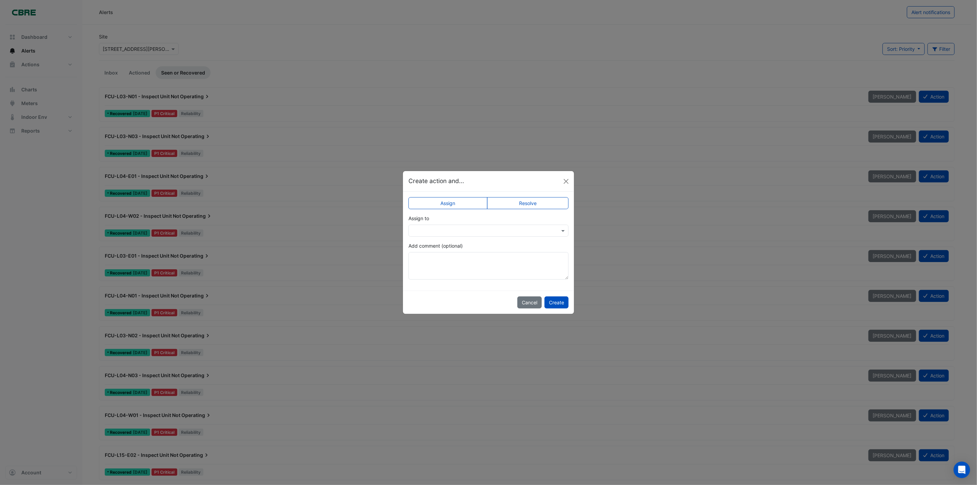
click at [512, 207] on label "Resolve" at bounding box center [528, 203] width 82 height 12
click at [561, 298] on button "Create" at bounding box center [556, 302] width 24 height 12
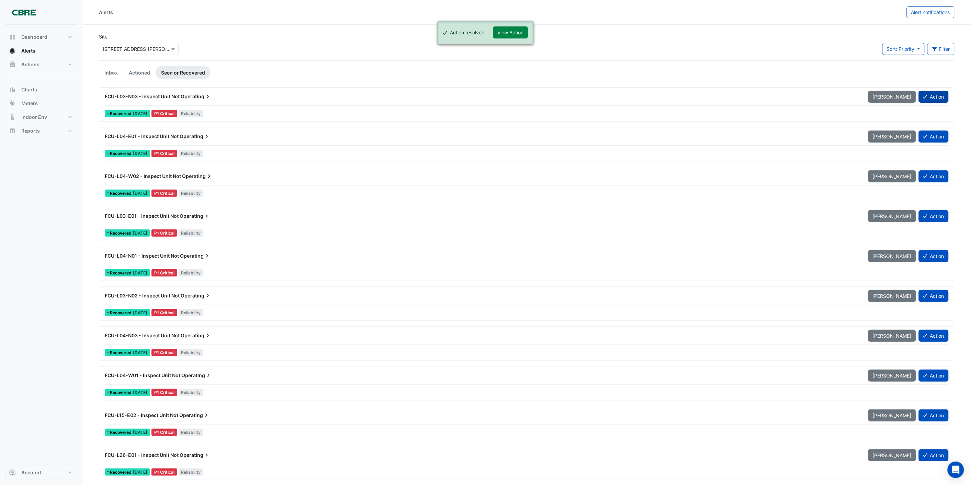
click at [929, 97] on button "Action" at bounding box center [934, 97] width 30 height 12
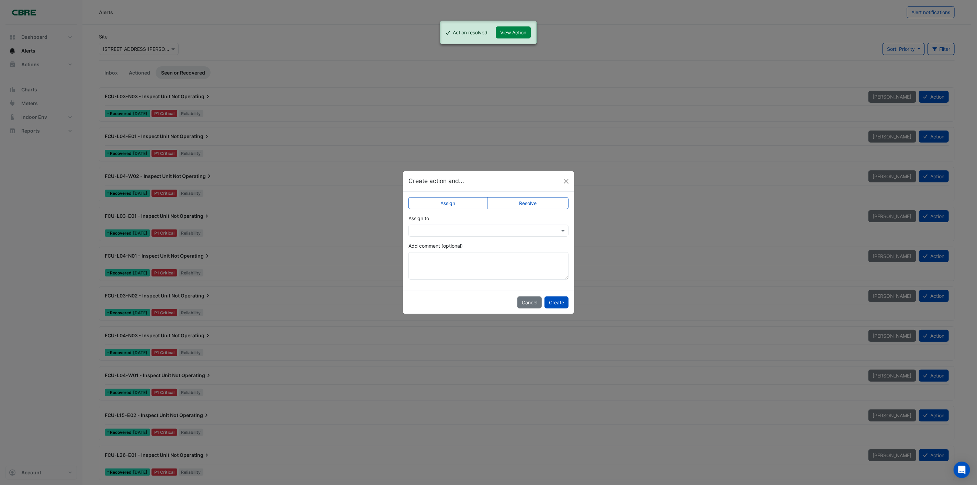
click at [540, 198] on label "Resolve" at bounding box center [528, 203] width 82 height 12
click at [555, 306] on button "Create" at bounding box center [556, 302] width 24 height 12
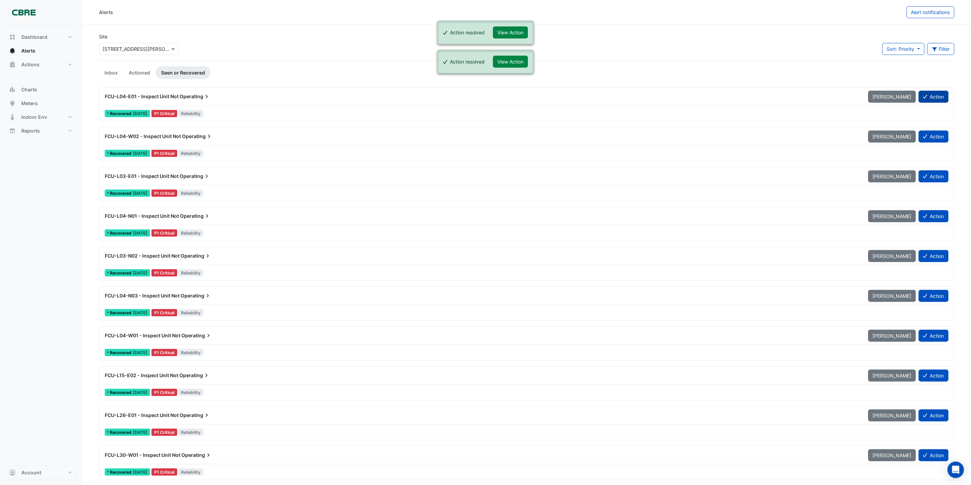
click at [936, 97] on button "Action" at bounding box center [934, 97] width 30 height 12
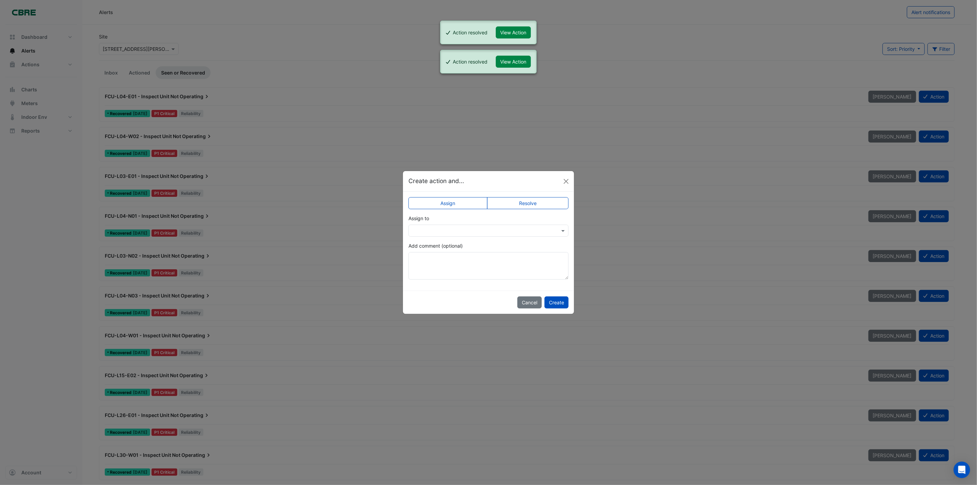
click at [528, 204] on label "Resolve" at bounding box center [528, 203] width 82 height 12
click at [560, 301] on button "Create" at bounding box center [556, 302] width 24 height 12
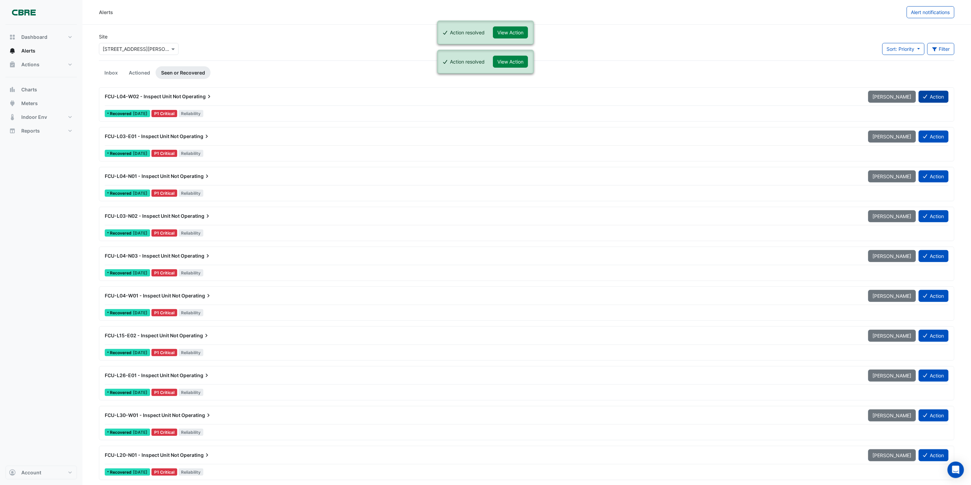
click at [933, 95] on button "Action" at bounding box center [934, 97] width 30 height 12
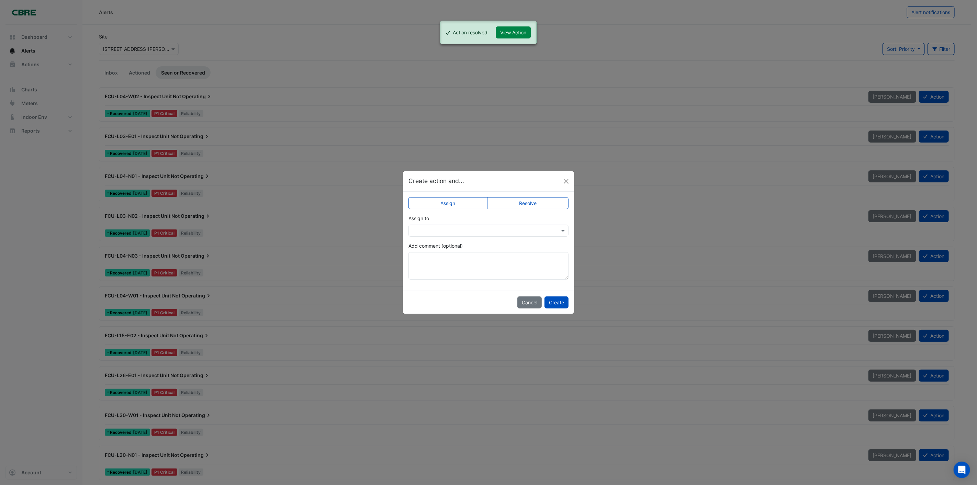
click at [534, 201] on label "Resolve" at bounding box center [528, 203] width 82 height 12
click at [557, 306] on button "Create" at bounding box center [556, 302] width 24 height 12
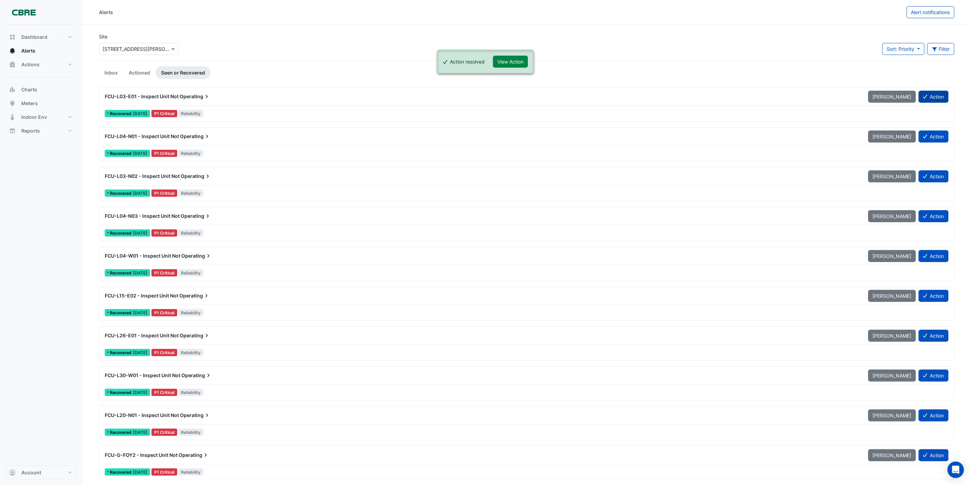
click at [940, 96] on button "Action" at bounding box center [934, 97] width 30 height 12
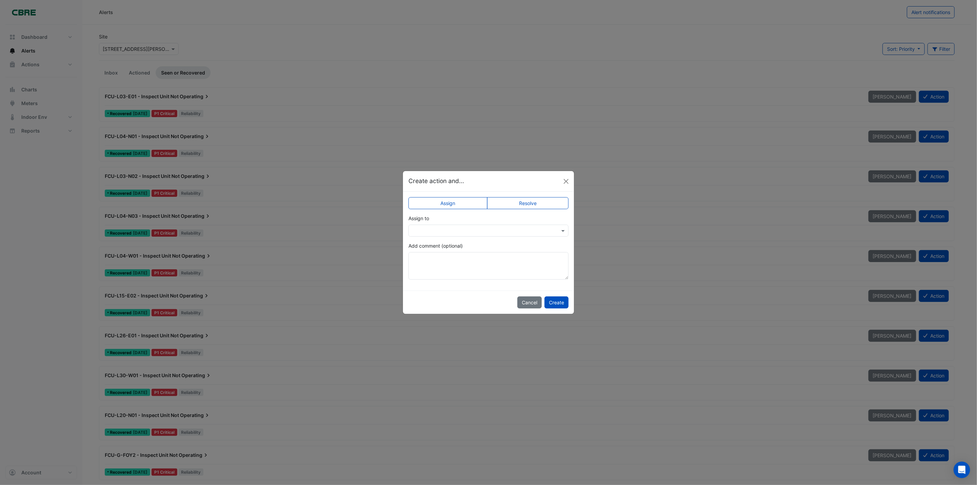
click at [527, 199] on label "Resolve" at bounding box center [528, 203] width 82 height 12
click at [561, 300] on button "Create" at bounding box center [556, 302] width 24 height 12
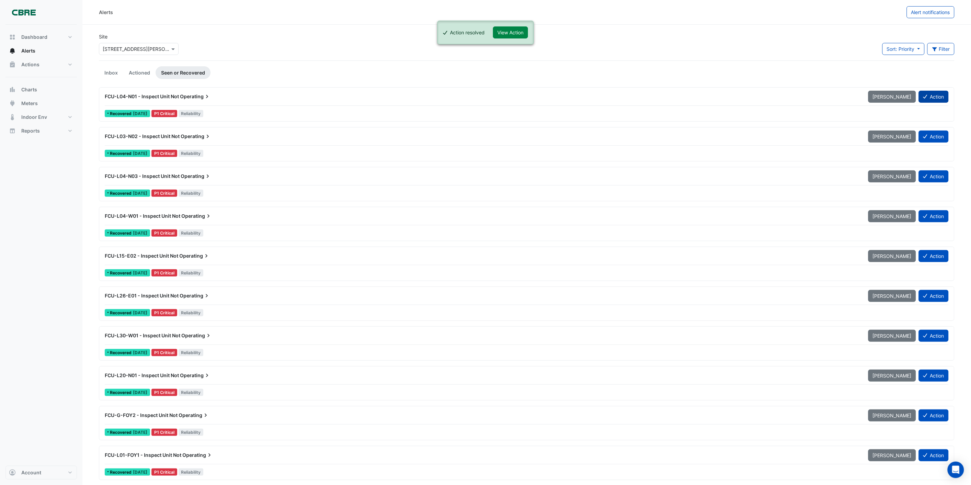
click at [935, 94] on button "Action" at bounding box center [934, 97] width 30 height 12
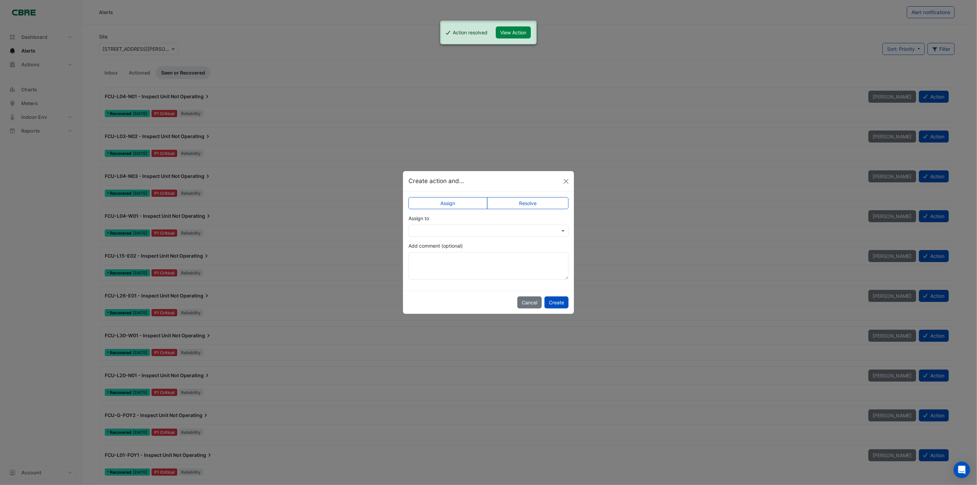
click at [524, 198] on label "Resolve" at bounding box center [528, 203] width 82 height 12
click at [553, 301] on button "Create" at bounding box center [556, 302] width 24 height 12
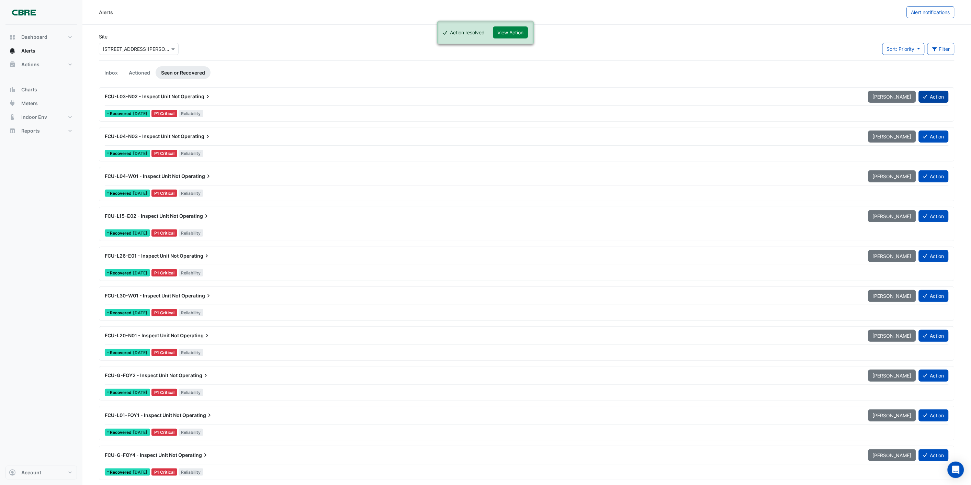
click at [928, 93] on button "Action" at bounding box center [934, 97] width 30 height 12
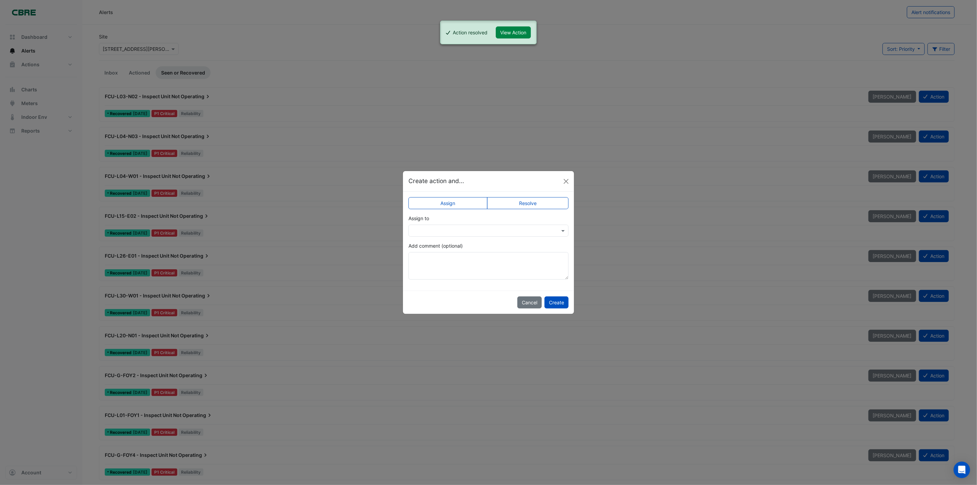
click at [512, 200] on label "Resolve" at bounding box center [528, 203] width 82 height 12
click at [553, 302] on button "Create" at bounding box center [556, 302] width 24 height 12
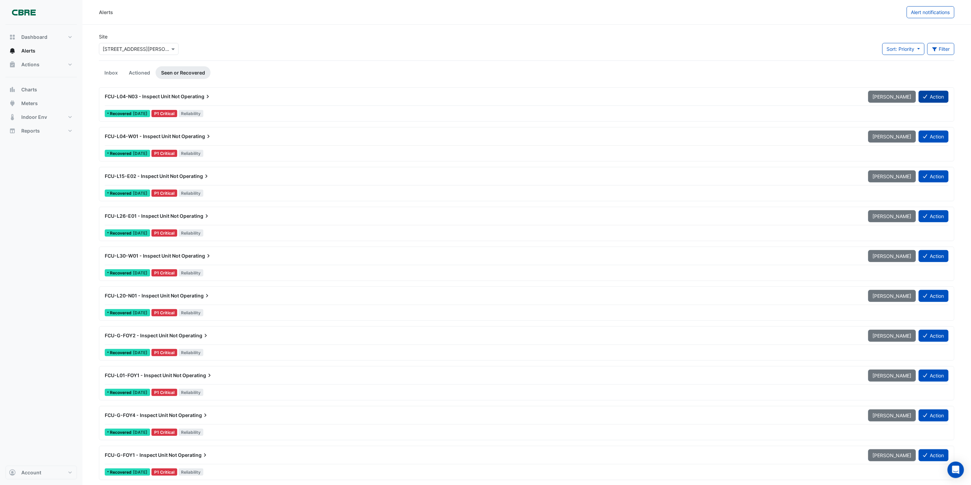
click at [935, 94] on button "Action" at bounding box center [934, 97] width 30 height 12
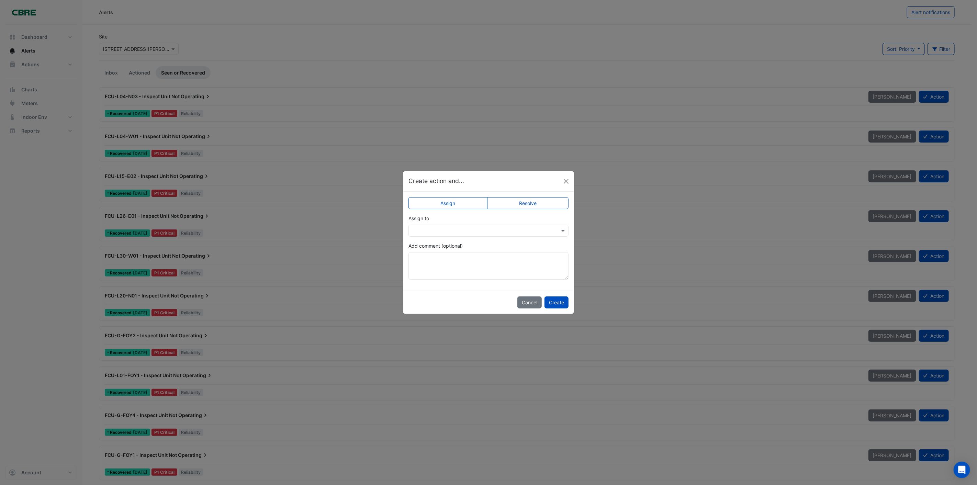
click at [514, 203] on label "Resolve" at bounding box center [528, 203] width 82 height 12
click at [565, 300] on button "Create" at bounding box center [556, 302] width 24 height 12
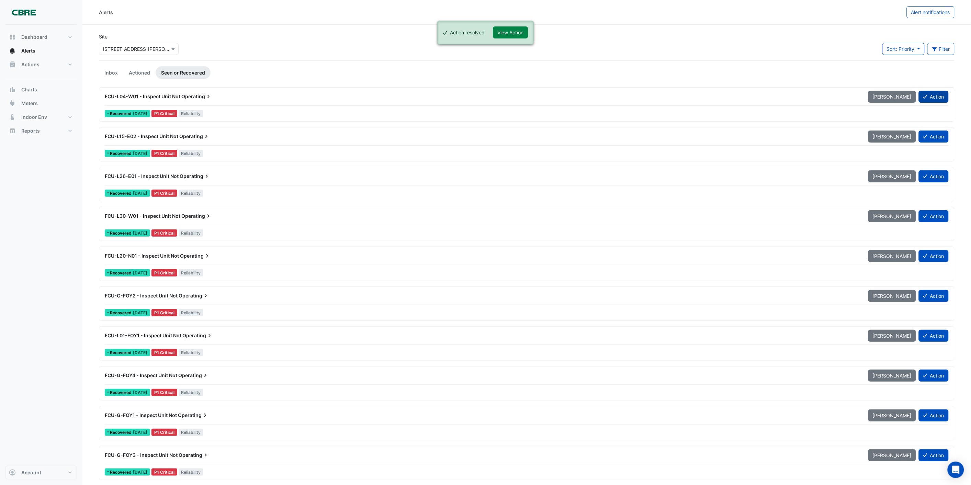
click at [929, 95] on button "Action" at bounding box center [934, 97] width 30 height 12
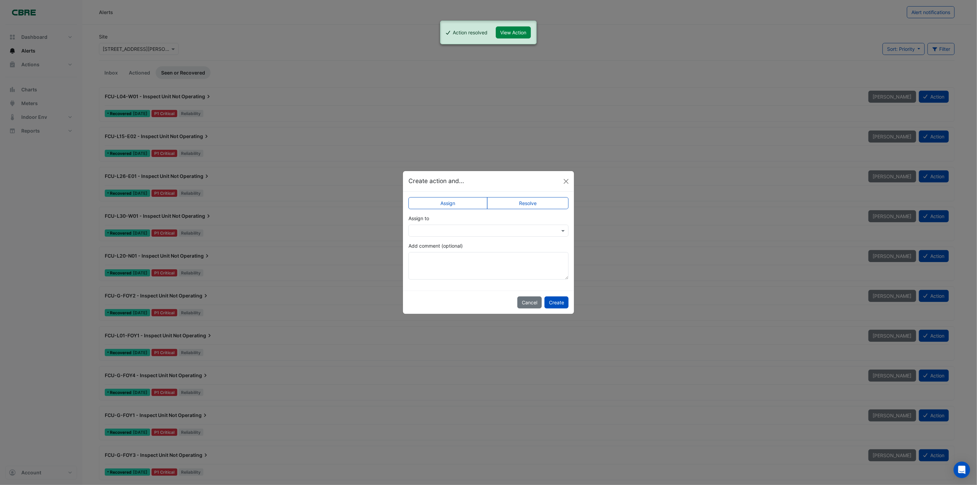
click at [529, 201] on label "Resolve" at bounding box center [528, 203] width 82 height 12
click at [555, 303] on button "Create" at bounding box center [556, 302] width 24 height 12
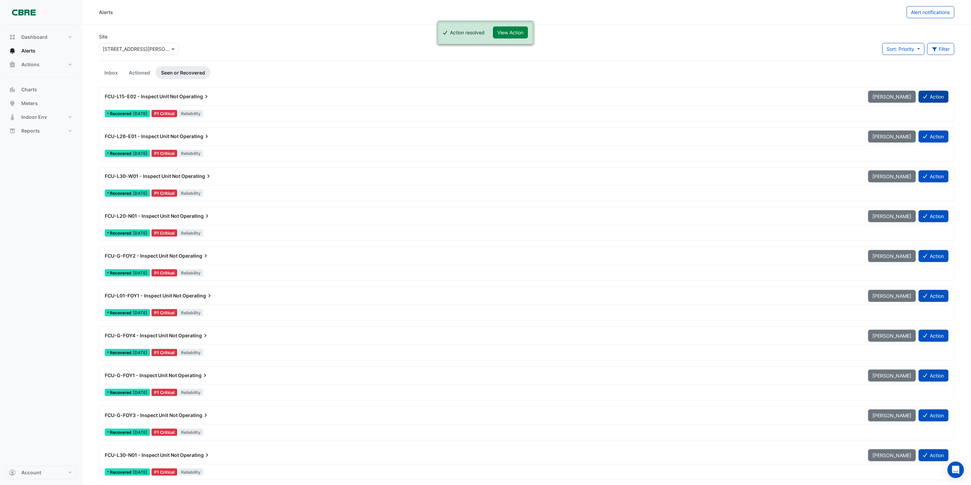
click at [937, 96] on button "Action" at bounding box center [934, 97] width 30 height 12
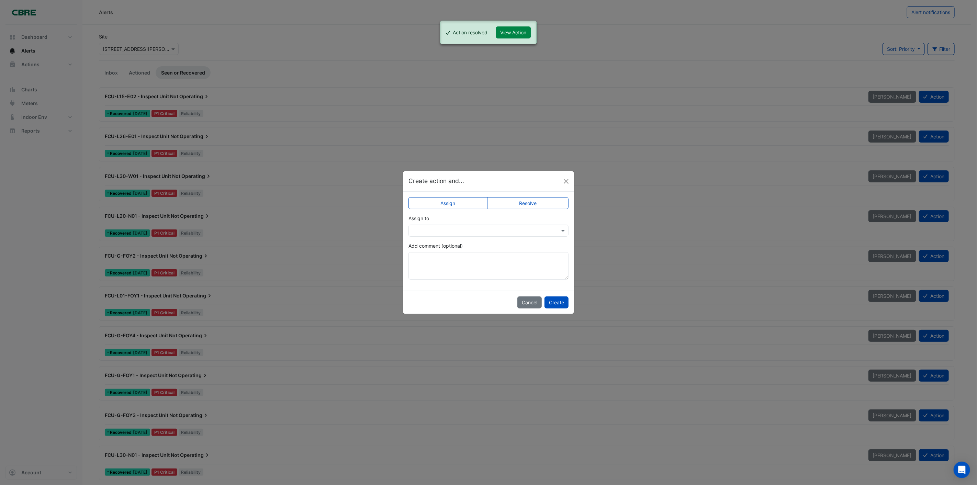
click at [521, 199] on label "Resolve" at bounding box center [528, 203] width 82 height 12
click at [550, 301] on button "Create" at bounding box center [556, 302] width 24 height 12
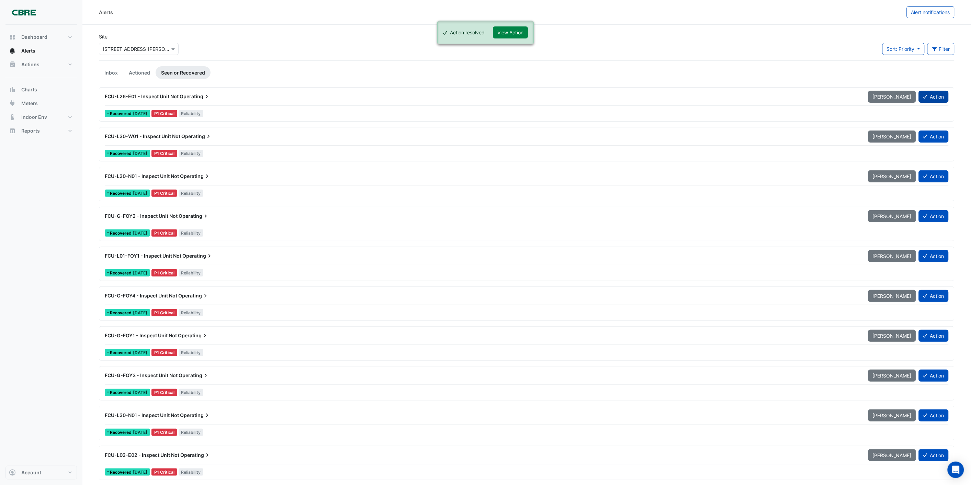
click at [933, 97] on button "Action" at bounding box center [934, 97] width 30 height 12
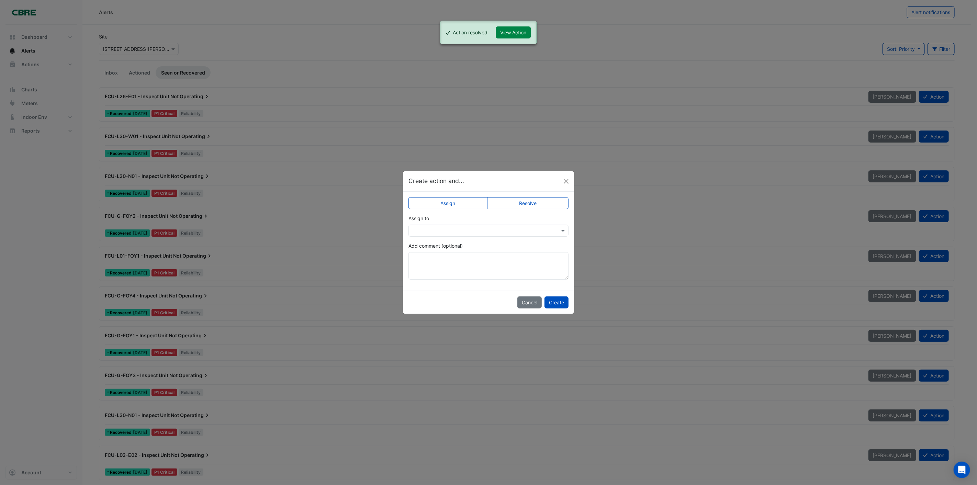
click at [524, 201] on label "Resolve" at bounding box center [528, 203] width 82 height 12
click at [553, 303] on button "Create" at bounding box center [556, 302] width 24 height 12
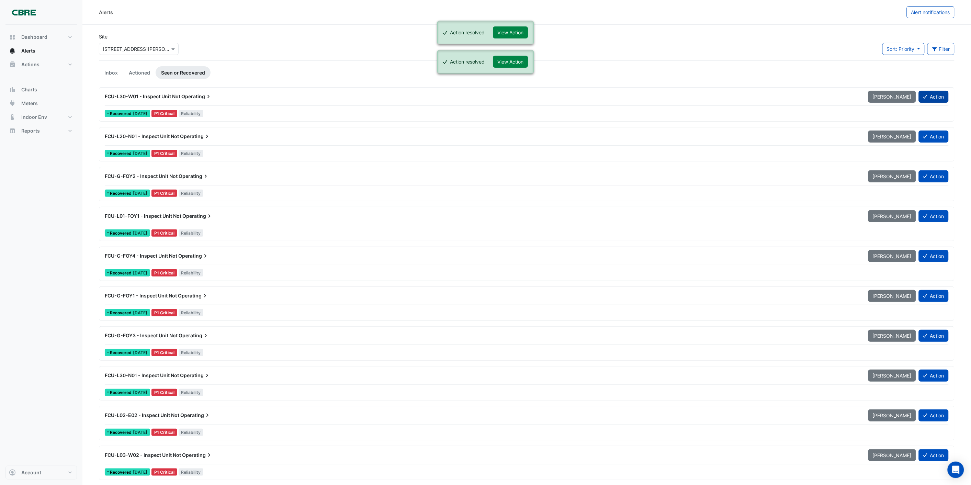
click at [940, 93] on button "Action" at bounding box center [934, 97] width 30 height 12
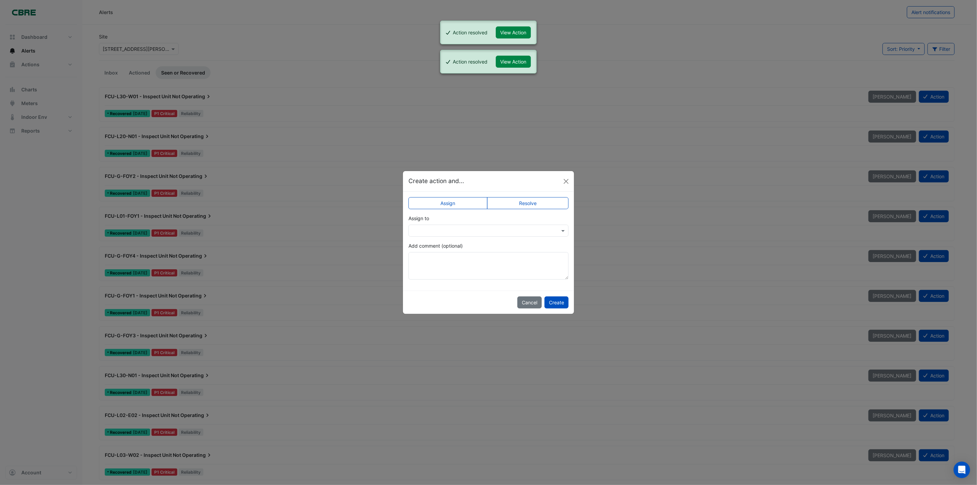
click at [535, 204] on label "Resolve" at bounding box center [528, 203] width 82 height 12
click at [561, 302] on button "Create" at bounding box center [556, 302] width 24 height 12
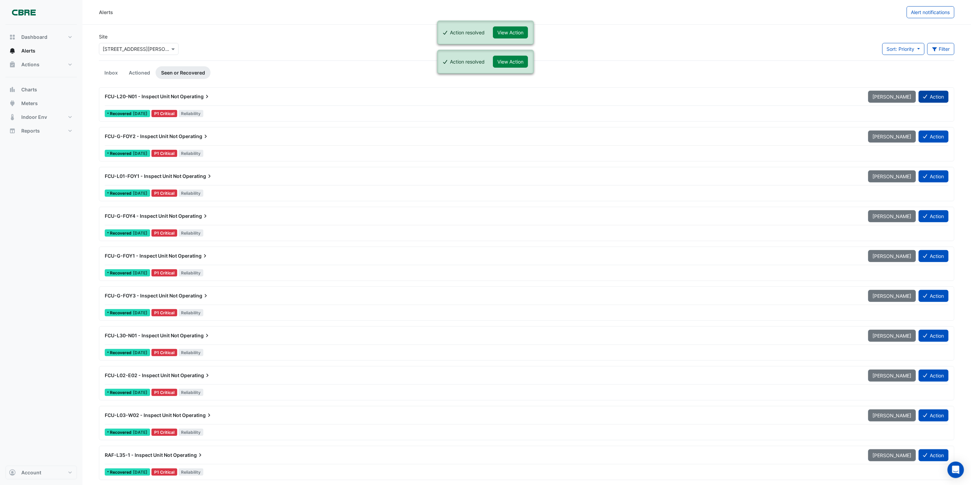
click at [941, 92] on button "Action" at bounding box center [934, 97] width 30 height 12
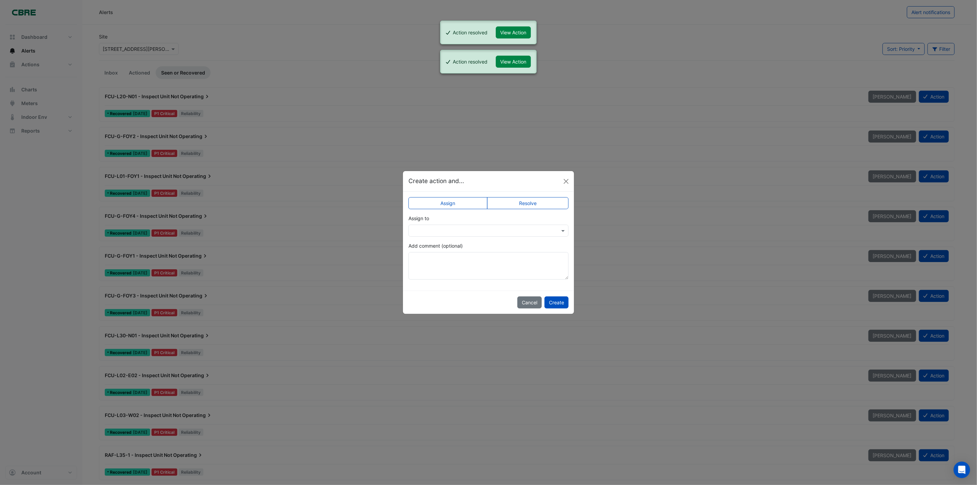
click at [539, 201] on label "Resolve" at bounding box center [528, 203] width 82 height 12
click at [557, 303] on button "Create" at bounding box center [556, 302] width 24 height 12
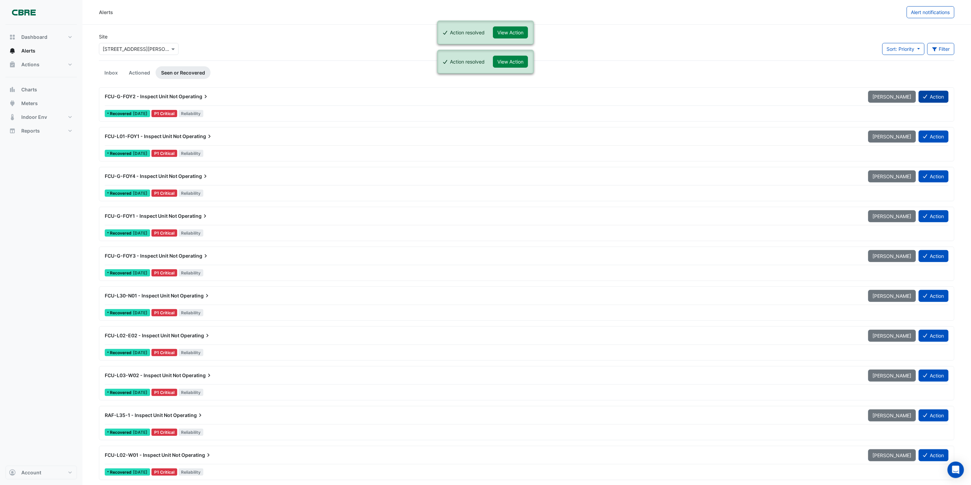
click at [929, 96] on button "Action" at bounding box center [934, 97] width 30 height 12
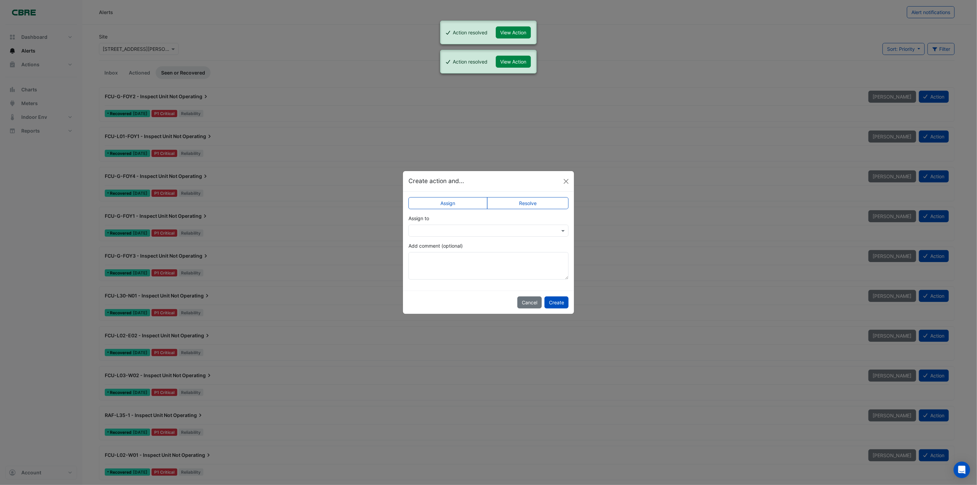
click at [514, 200] on label "Resolve" at bounding box center [528, 203] width 82 height 12
click at [554, 301] on button "Create" at bounding box center [556, 302] width 24 height 12
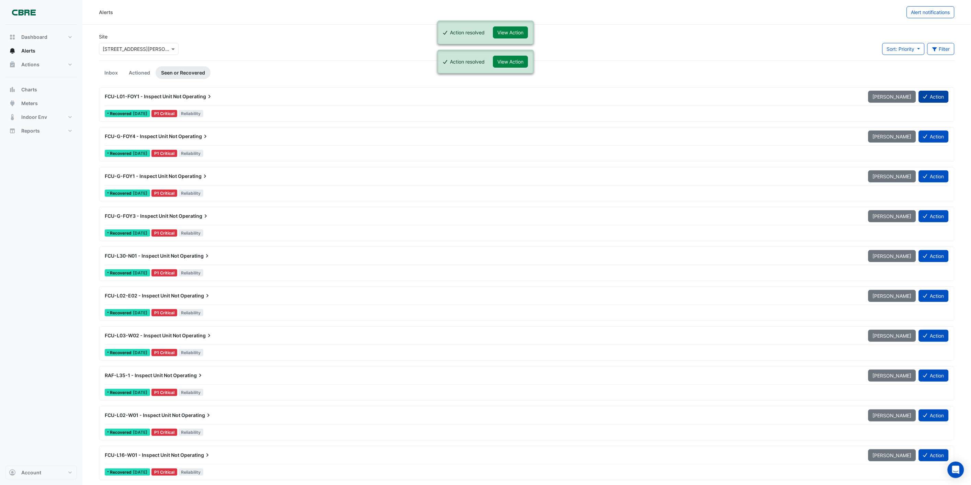
click at [937, 98] on button "Action" at bounding box center [934, 97] width 30 height 12
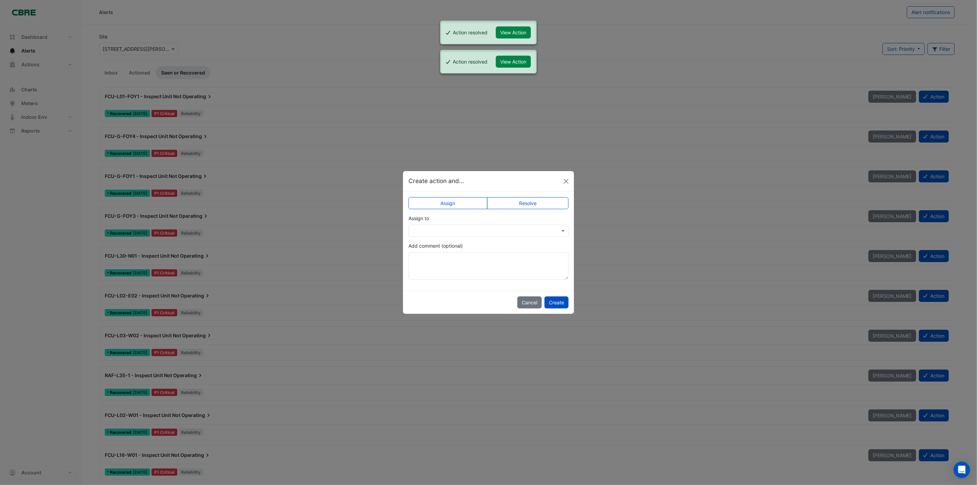
click at [538, 200] on label "Resolve" at bounding box center [528, 203] width 82 height 12
click at [556, 300] on button "Create" at bounding box center [556, 302] width 24 height 12
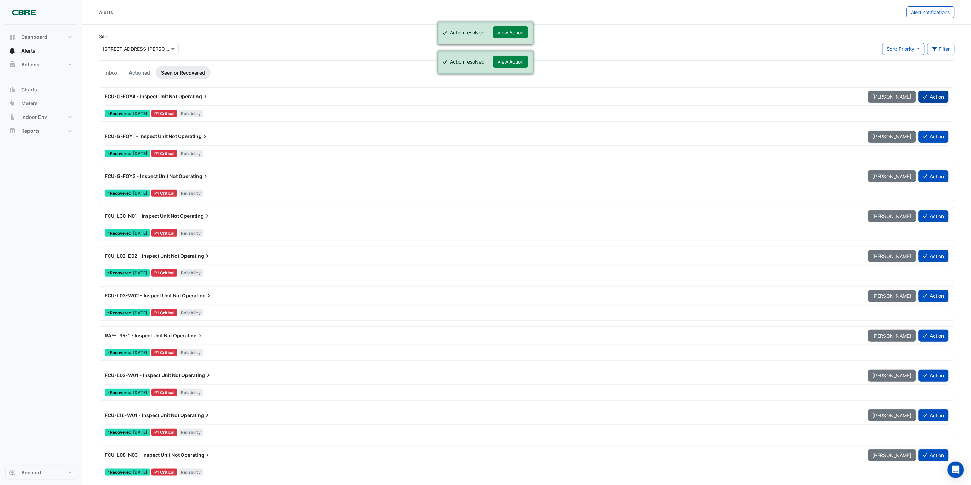
click at [940, 96] on button "Action" at bounding box center [934, 97] width 30 height 12
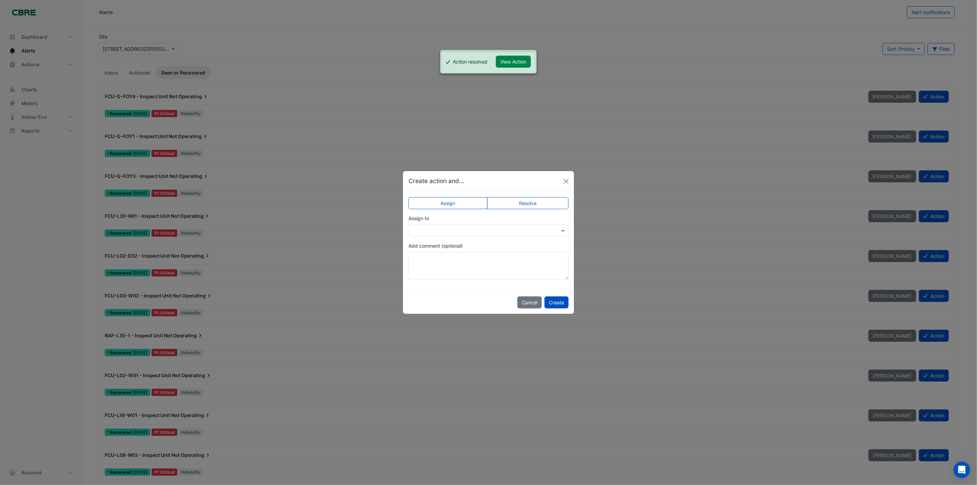
click at [528, 205] on label "Resolve" at bounding box center [528, 203] width 82 height 12
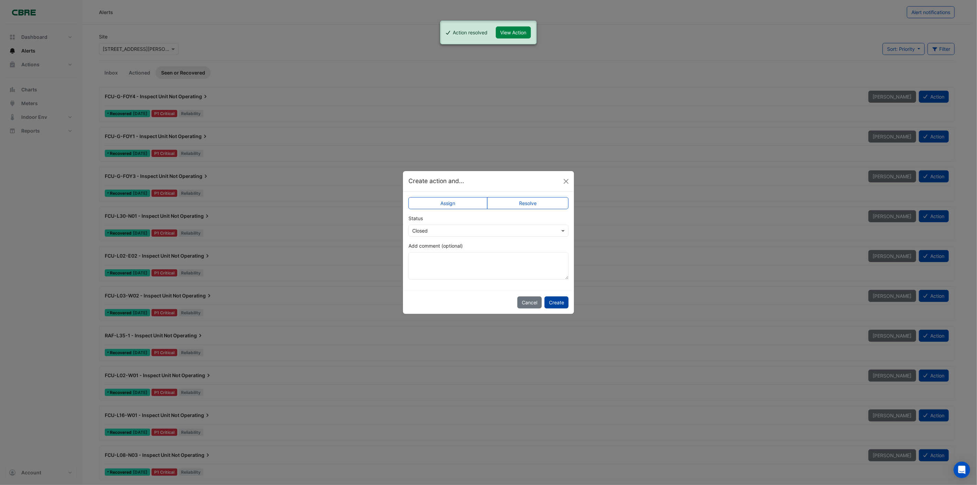
click at [555, 304] on button "Create" at bounding box center [556, 302] width 24 height 12
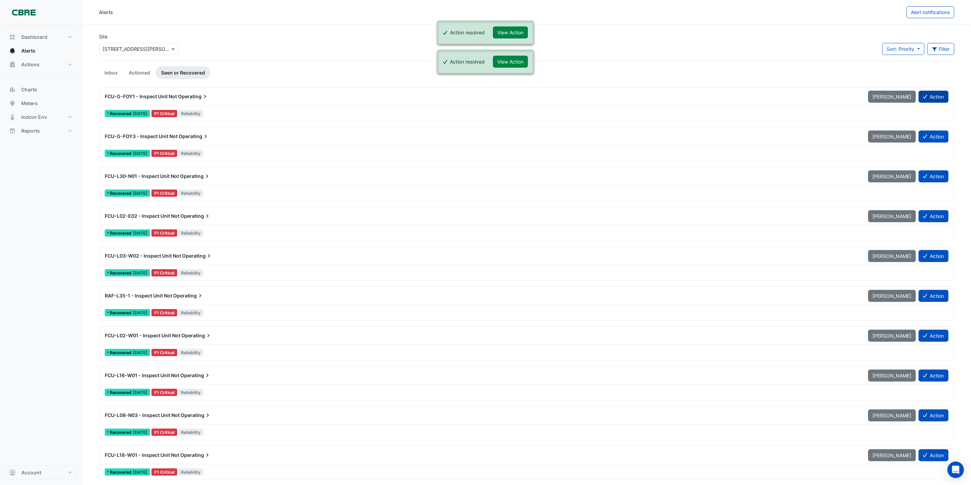
click at [930, 95] on button "Action" at bounding box center [934, 97] width 30 height 12
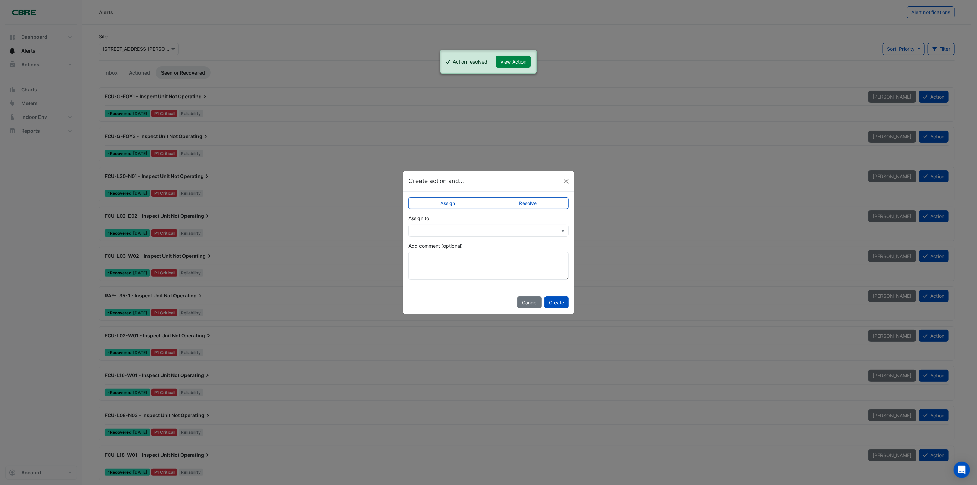
click at [521, 204] on label "Resolve" at bounding box center [528, 203] width 82 height 12
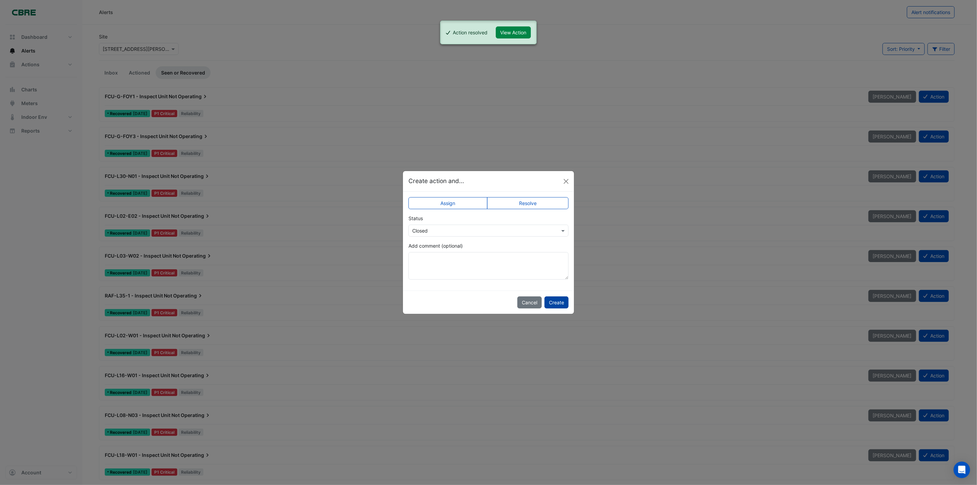
click at [557, 306] on button "Create" at bounding box center [556, 302] width 24 height 12
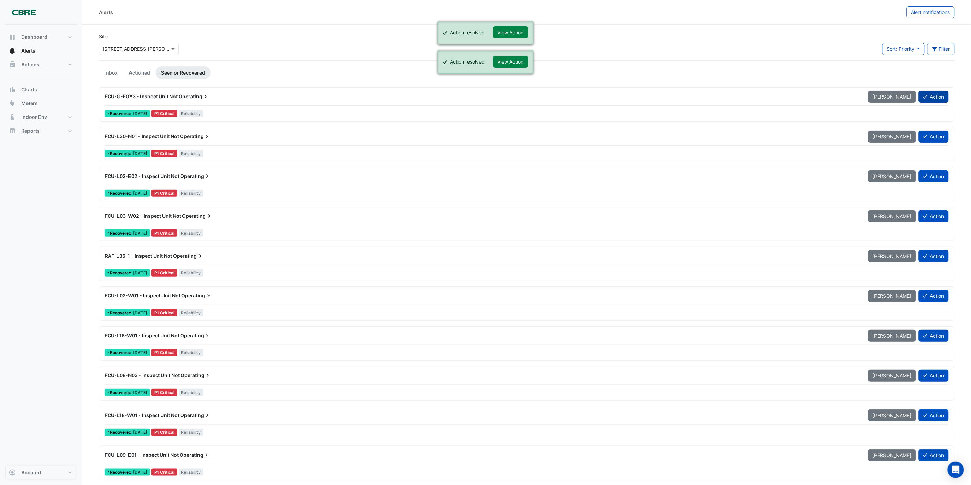
click at [932, 96] on button "Action" at bounding box center [934, 97] width 30 height 12
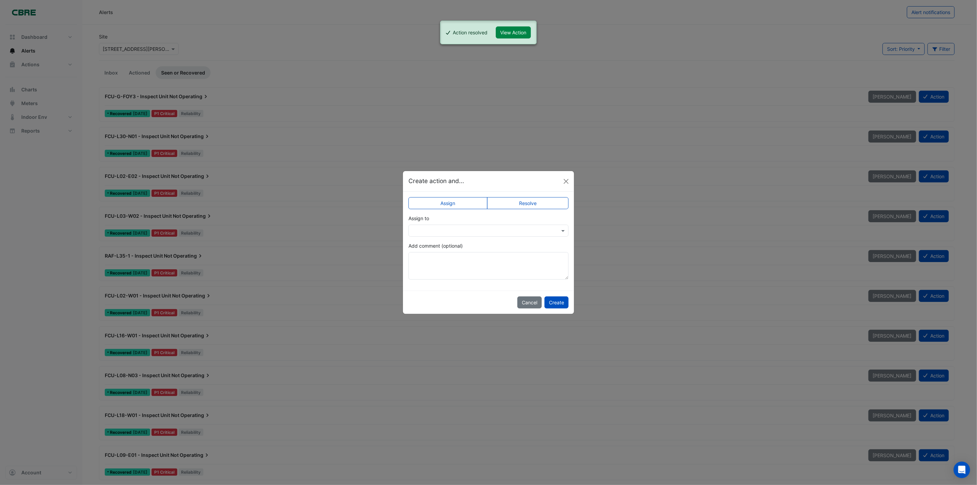
click at [529, 202] on label "Resolve" at bounding box center [528, 203] width 82 height 12
click at [554, 301] on button "Create" at bounding box center [556, 302] width 24 height 12
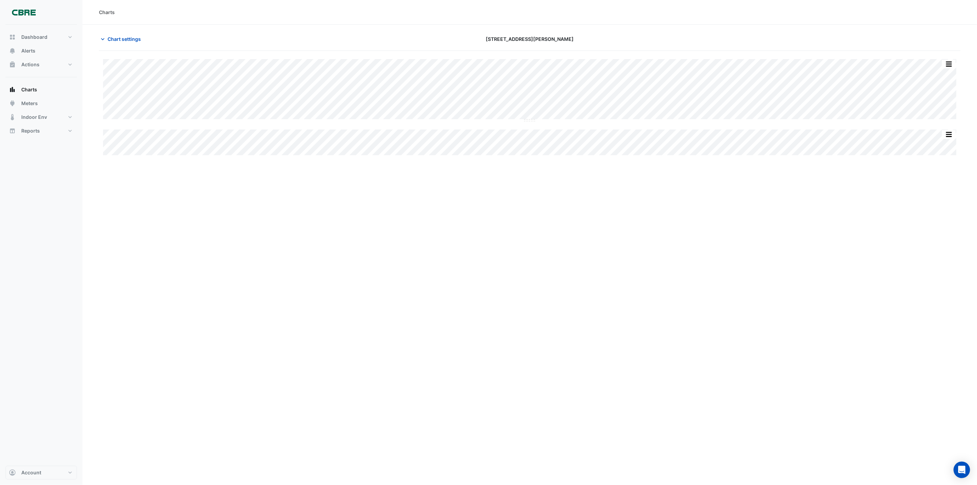
click at [640, 211] on div "Charts Chart settings 555 Collins Street Split All Split None Print Save as JPE…" at bounding box center [529, 242] width 895 height 485
